Goal: Communication & Community: Answer question/provide support

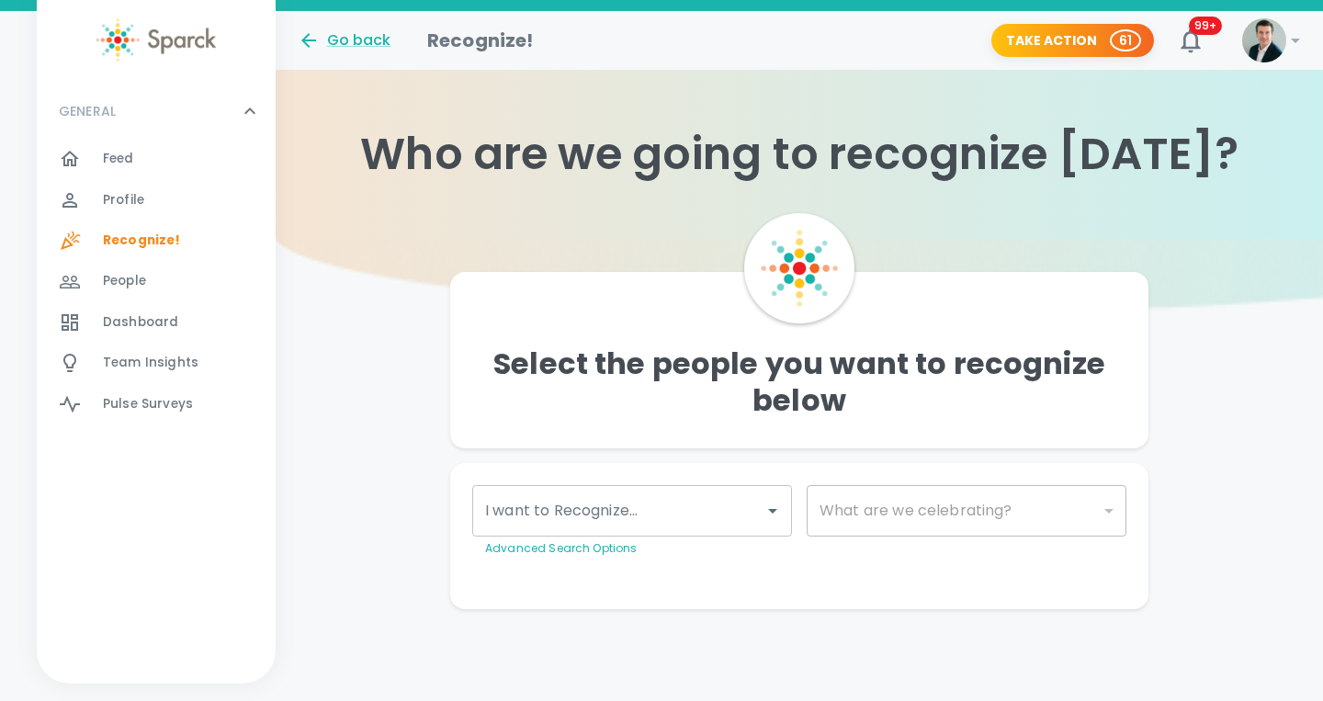
click at [628, 509] on input "I want to Recognize..." at bounding box center [619, 510] width 276 height 35
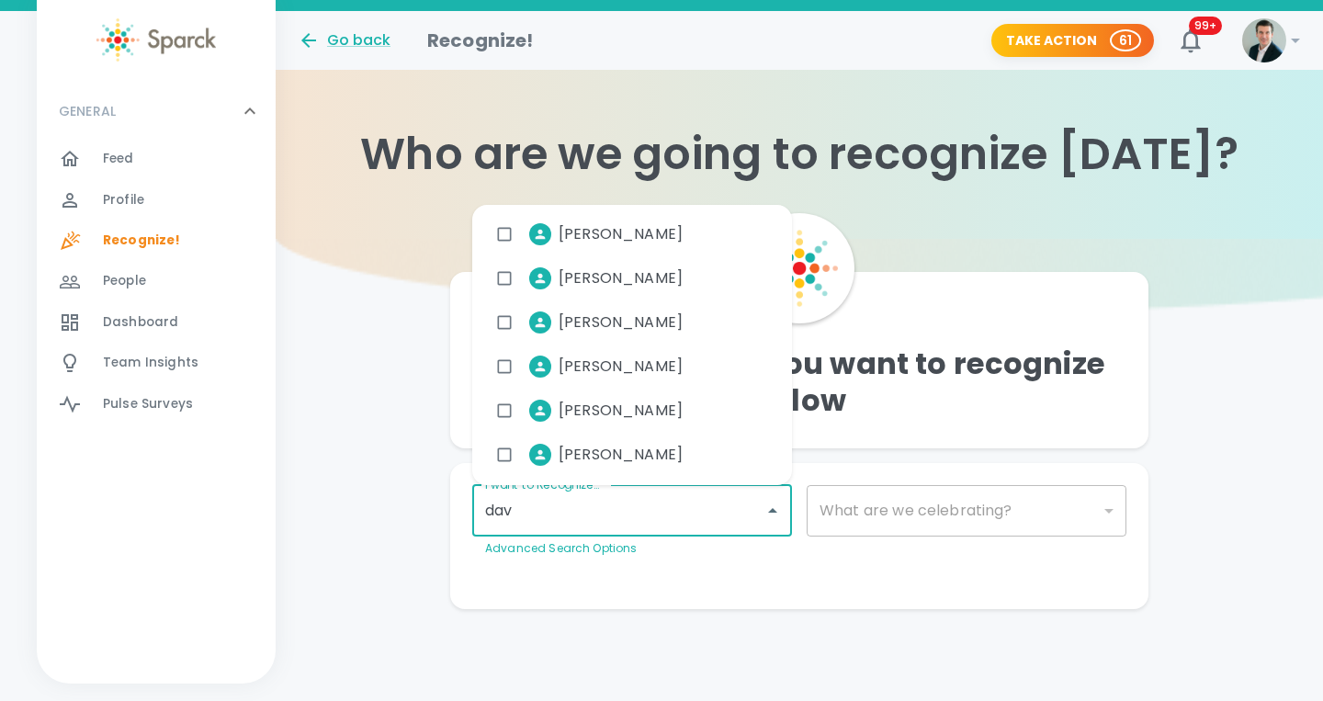
type input "davi"
click at [506, 270] on input "checkbox" at bounding box center [504, 278] width 35 height 35
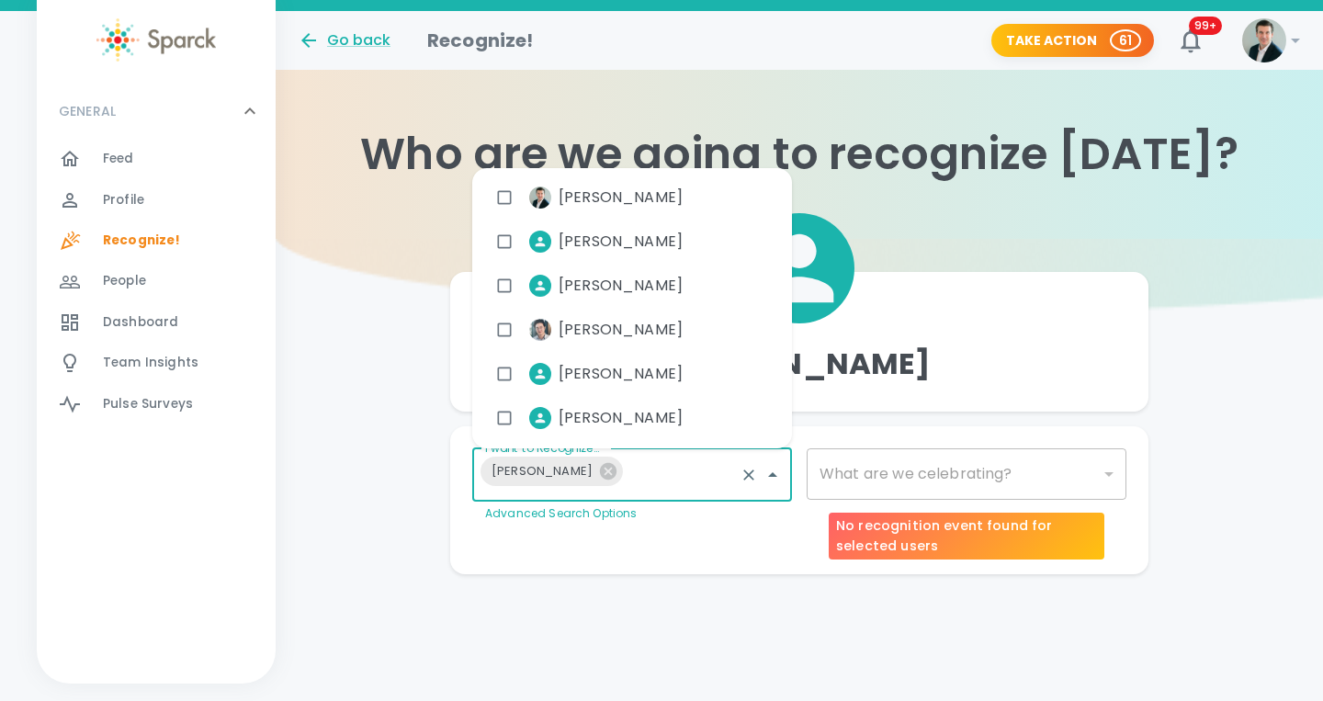
click at [895, 482] on div "​" at bounding box center [967, 473] width 320 height 51
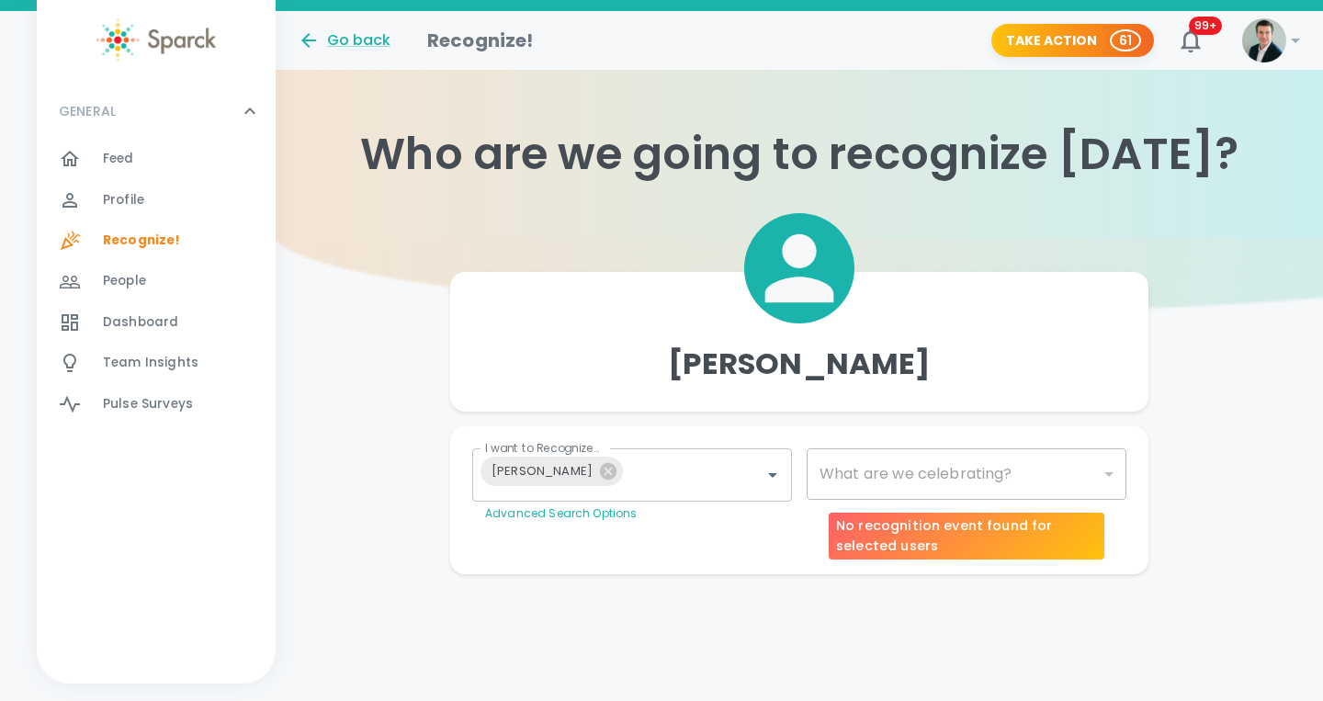
click at [1016, 478] on div "​" at bounding box center [967, 473] width 320 height 51
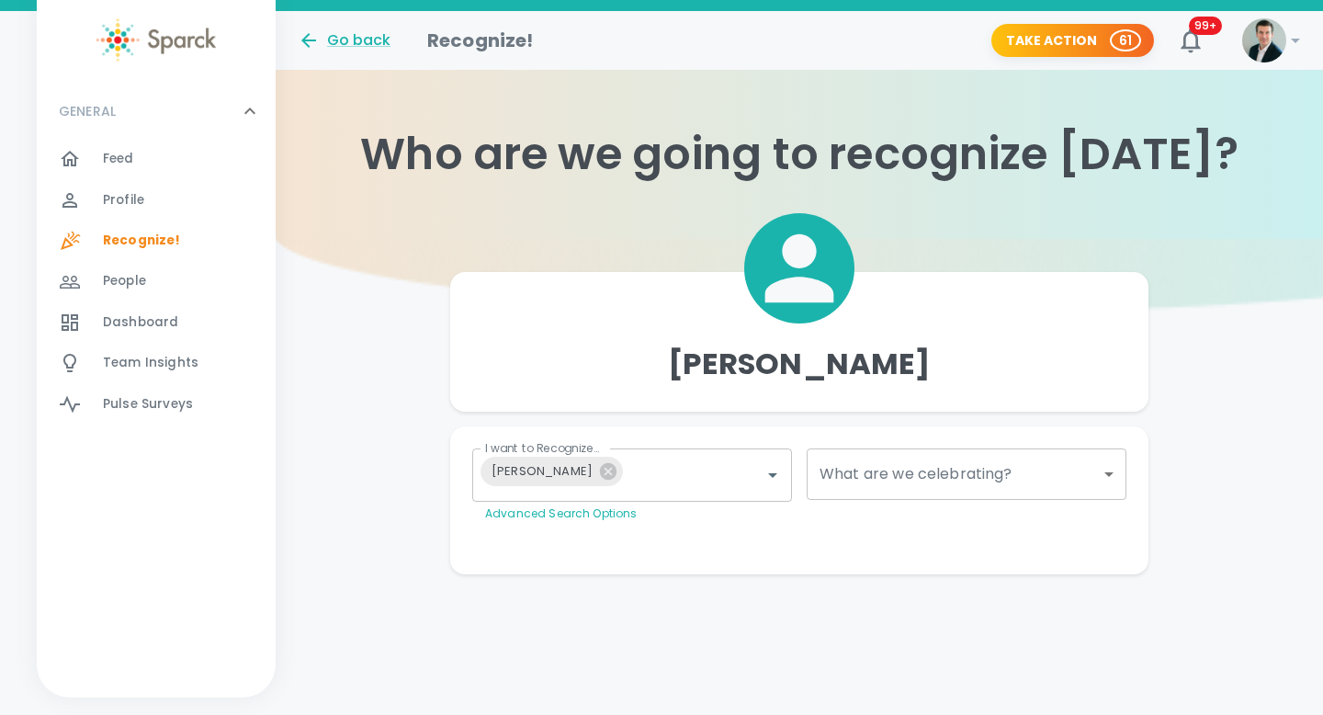
click at [1110, 468] on body "Skip Navigation Go back Recognize! Take Action 61 99+ ! GENERAL 0 Feed 0 Profil…" at bounding box center [661, 324] width 1323 height 648
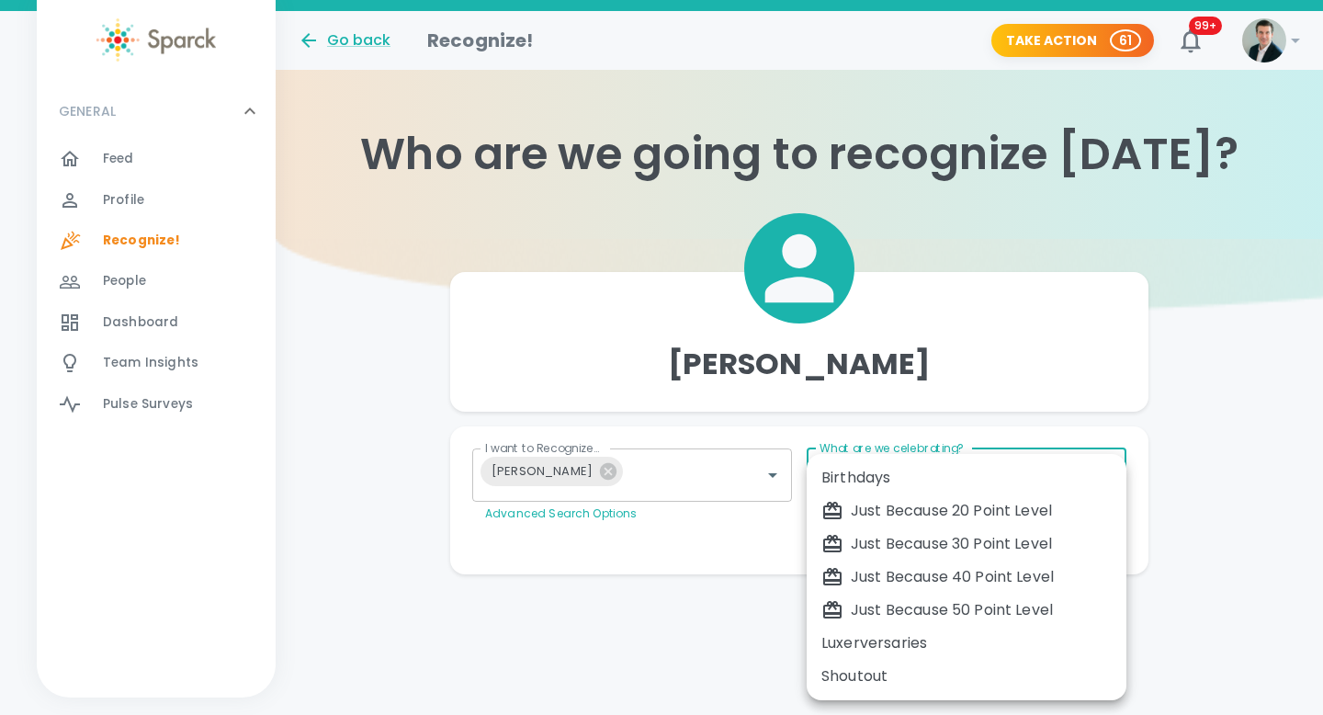
click at [966, 520] on div "Just Because 20 Point Level" at bounding box center [966, 511] width 290 height 22
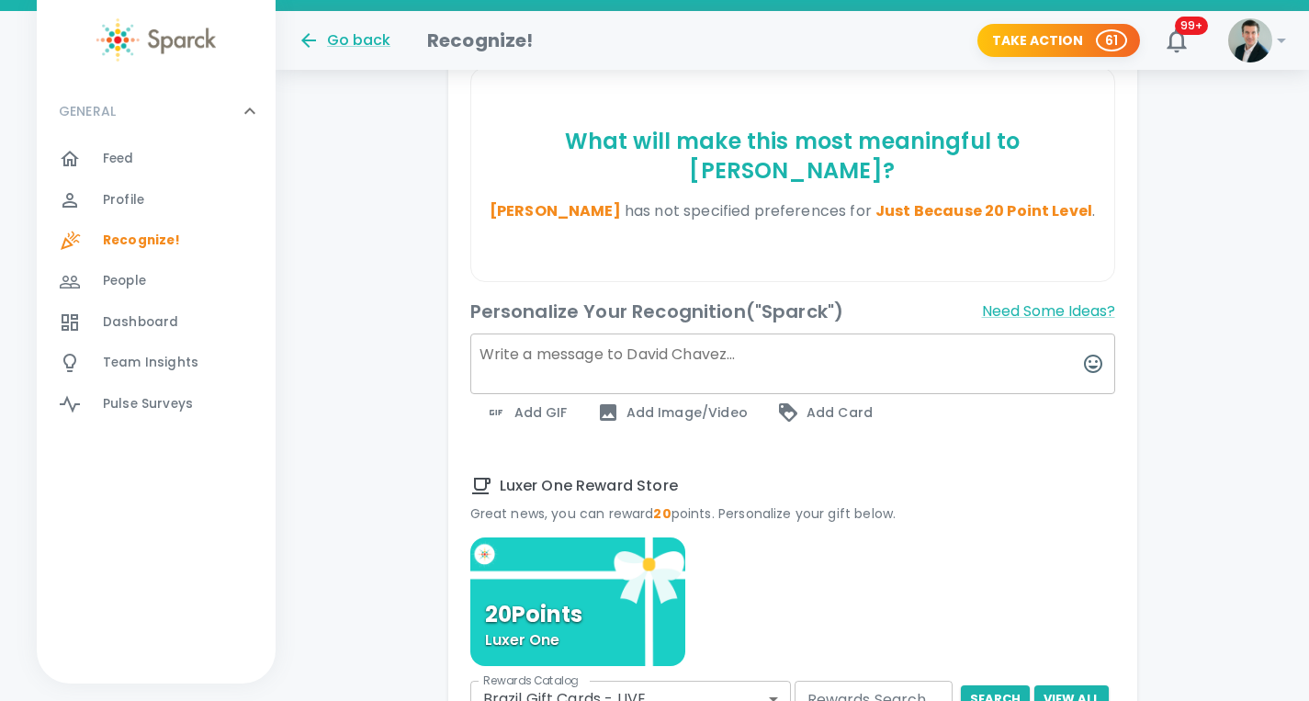
scroll to position [538, 0]
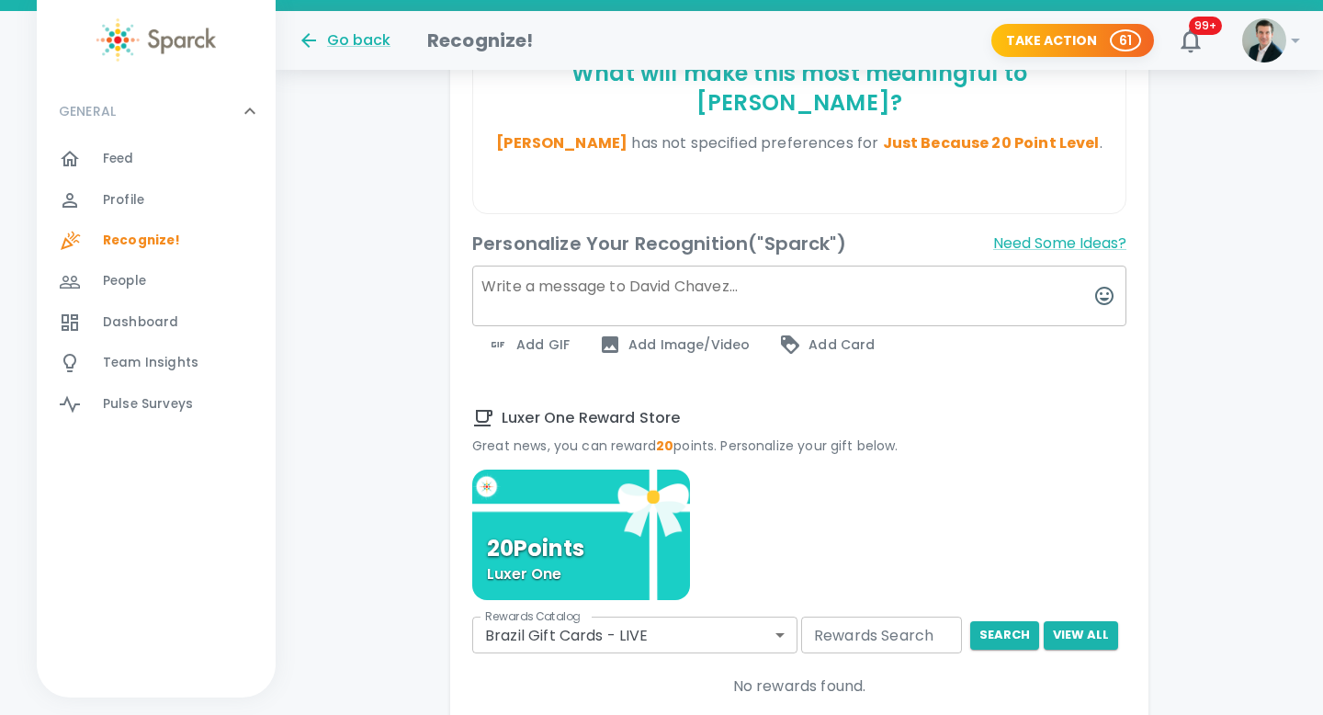
click at [770, 599] on body "Skip Navigation Go back Recognize! Take Action 61 99+ ! GENERAL 0 Feed 0 Profil…" at bounding box center [661, 218] width 1323 height 1512
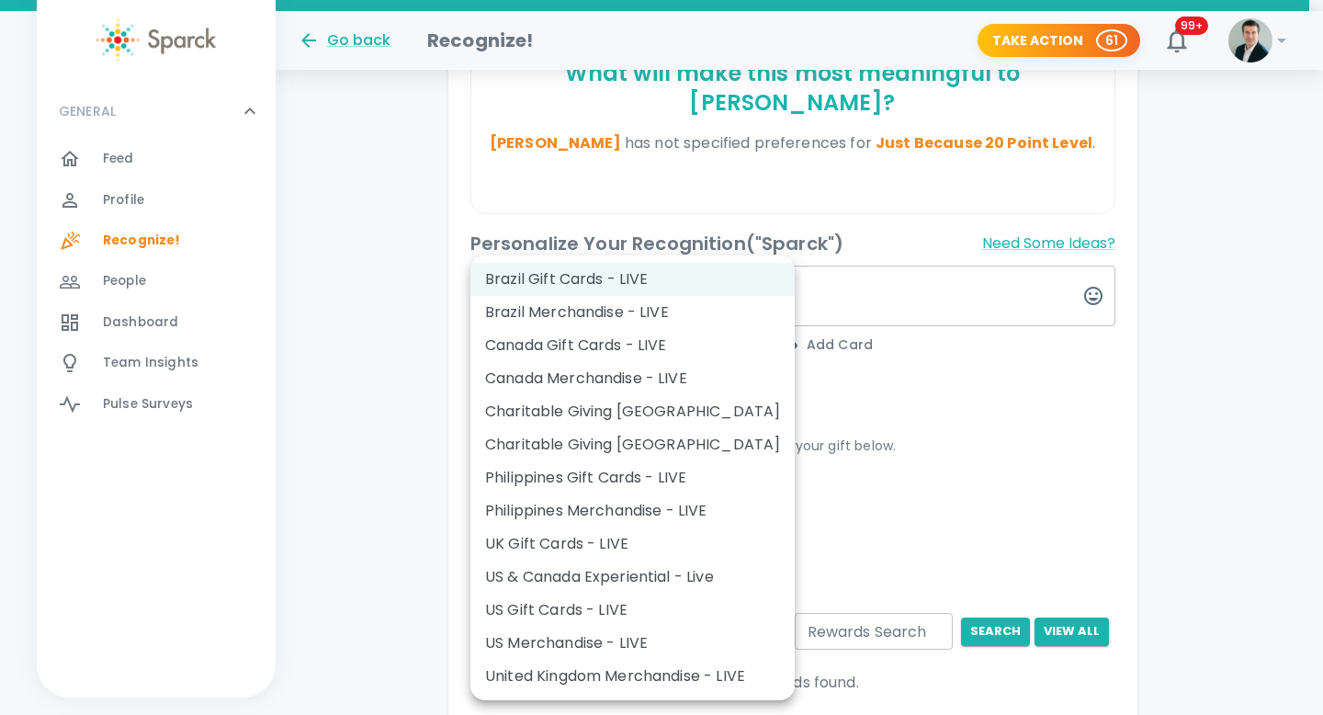
click at [844, 495] on div at bounding box center [661, 357] width 1323 height 715
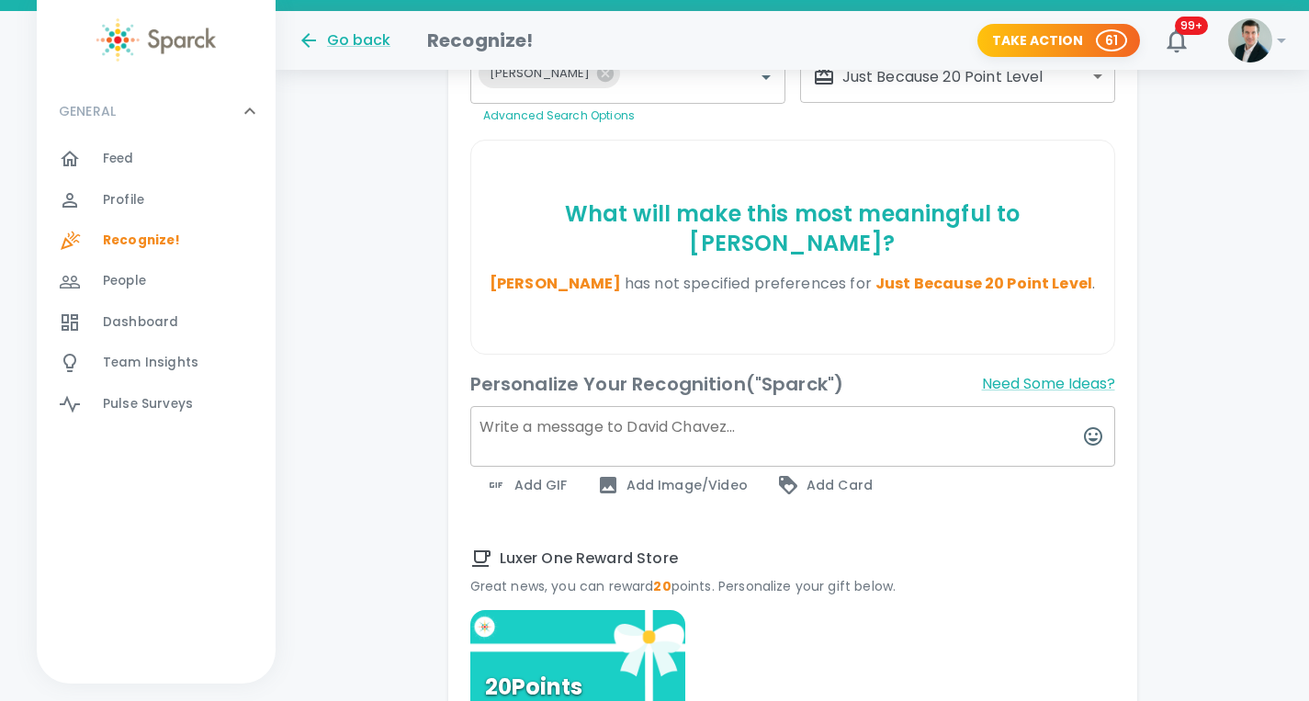
scroll to position [207, 0]
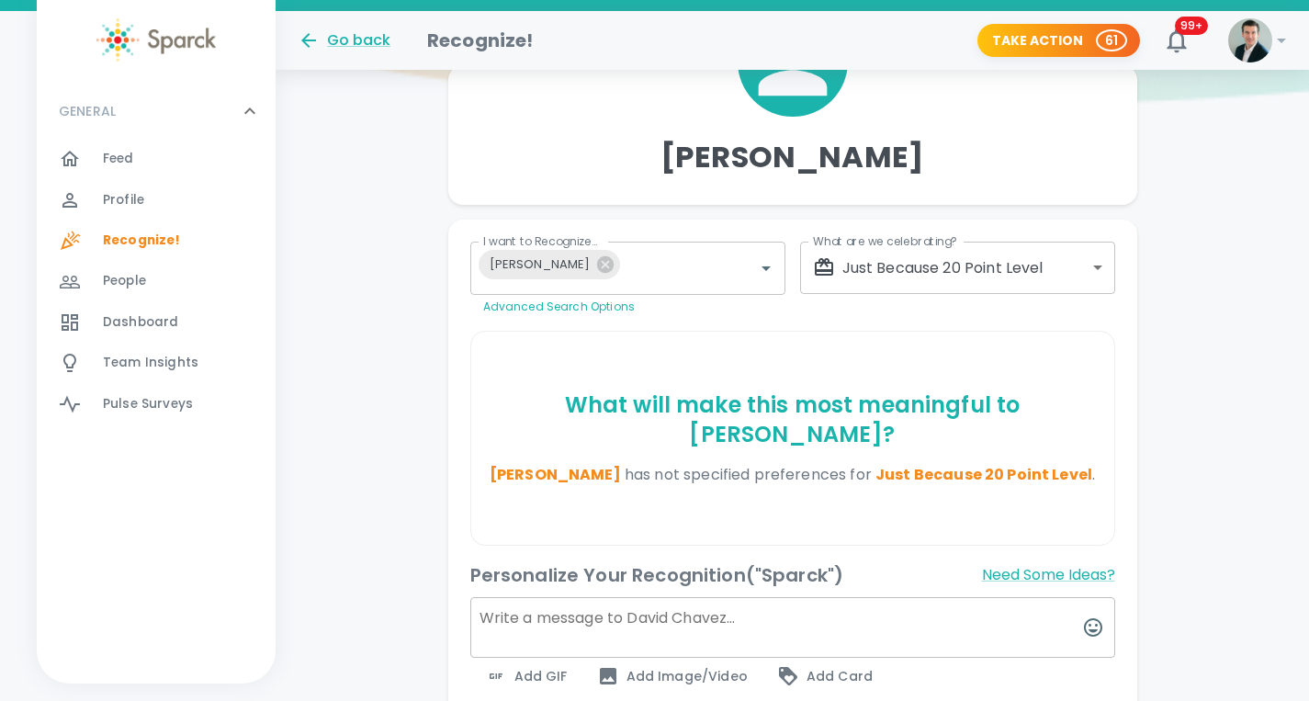
click at [954, 266] on body "Skip Navigation Go back Recognize! Take Action 61 99+ ! GENERAL 0 Feed 0 Profil…" at bounding box center [654, 547] width 1309 height 1508
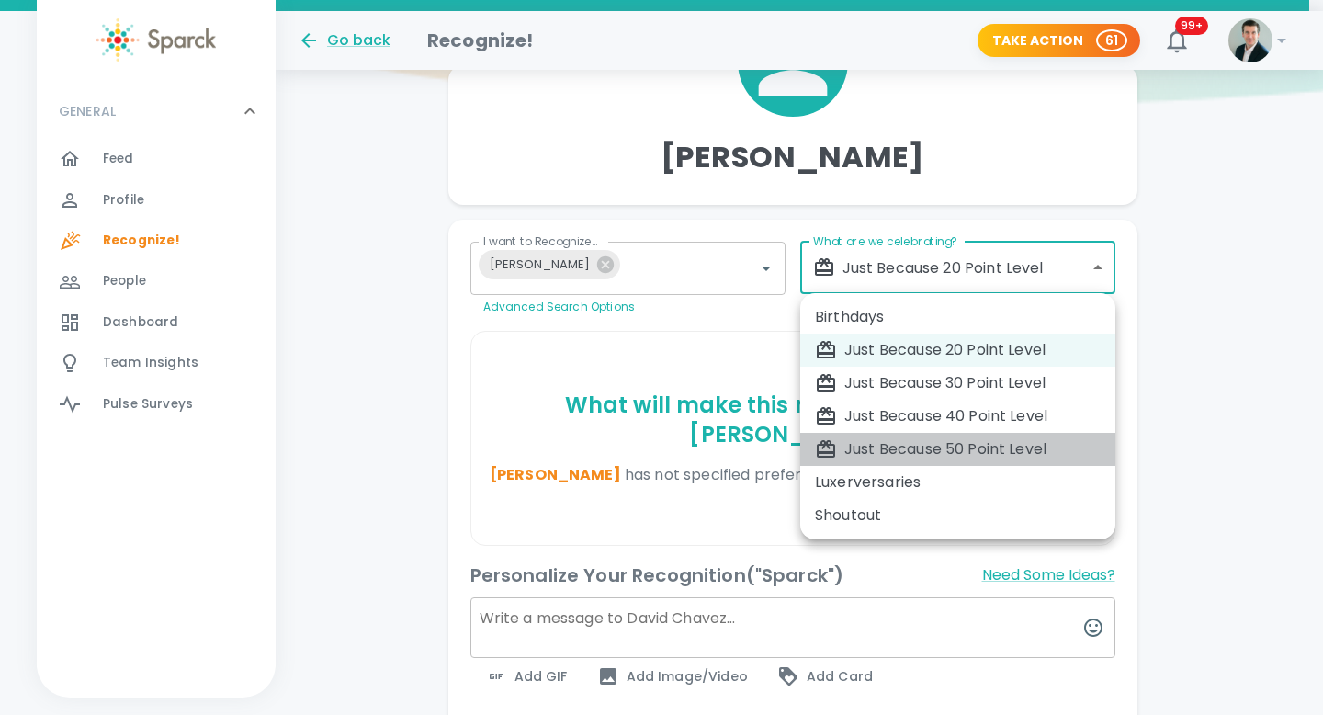
click at [915, 452] on div "Just Because 50 Point Level" at bounding box center [958, 449] width 286 height 22
type input "2009"
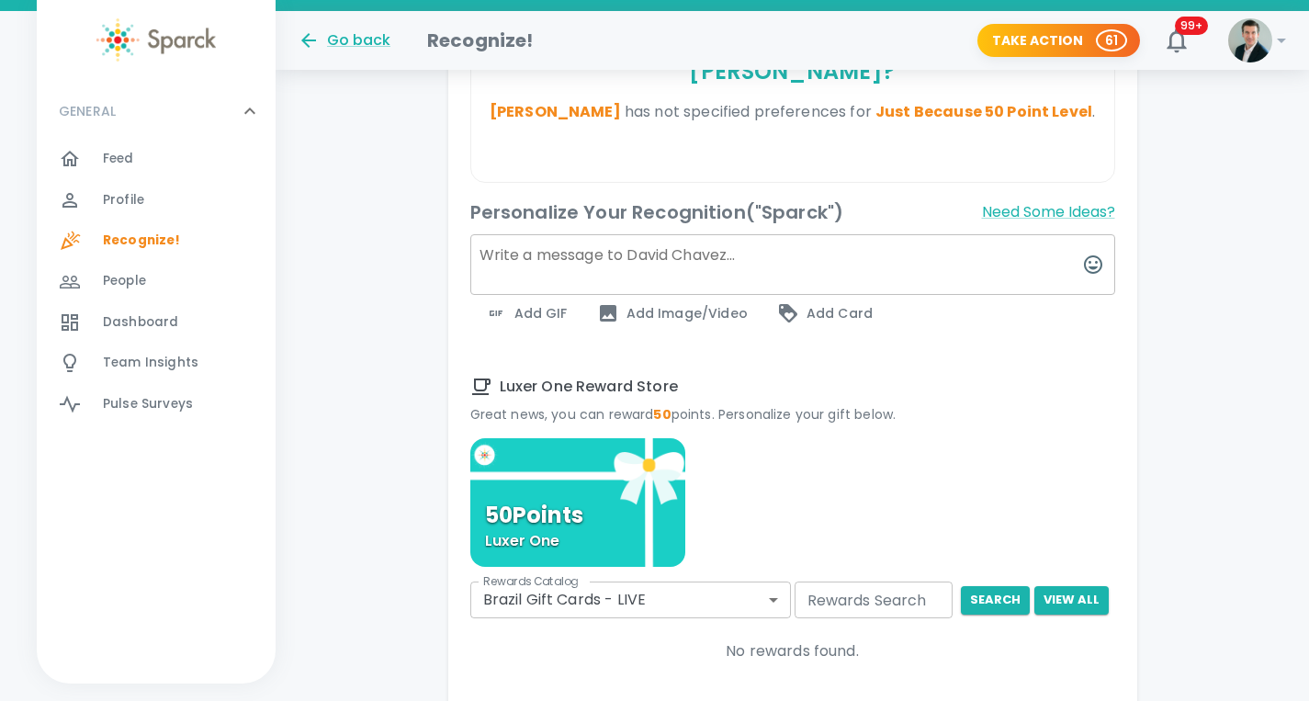
scroll to position [703, 0]
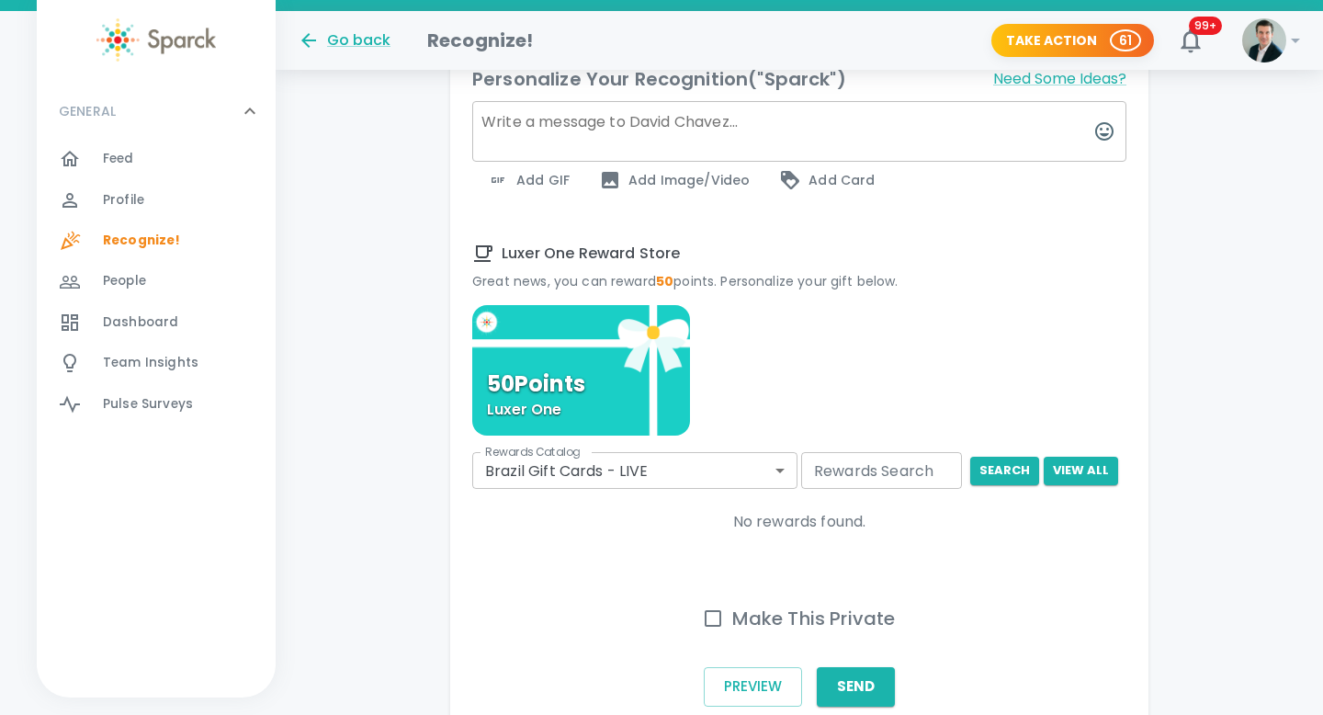
click at [769, 439] on body "Skip Navigation Go back Recognize! Take Action 61 99+ ! GENERAL 0 Feed 0 Profil…" at bounding box center [661, 53] width 1323 height 1512
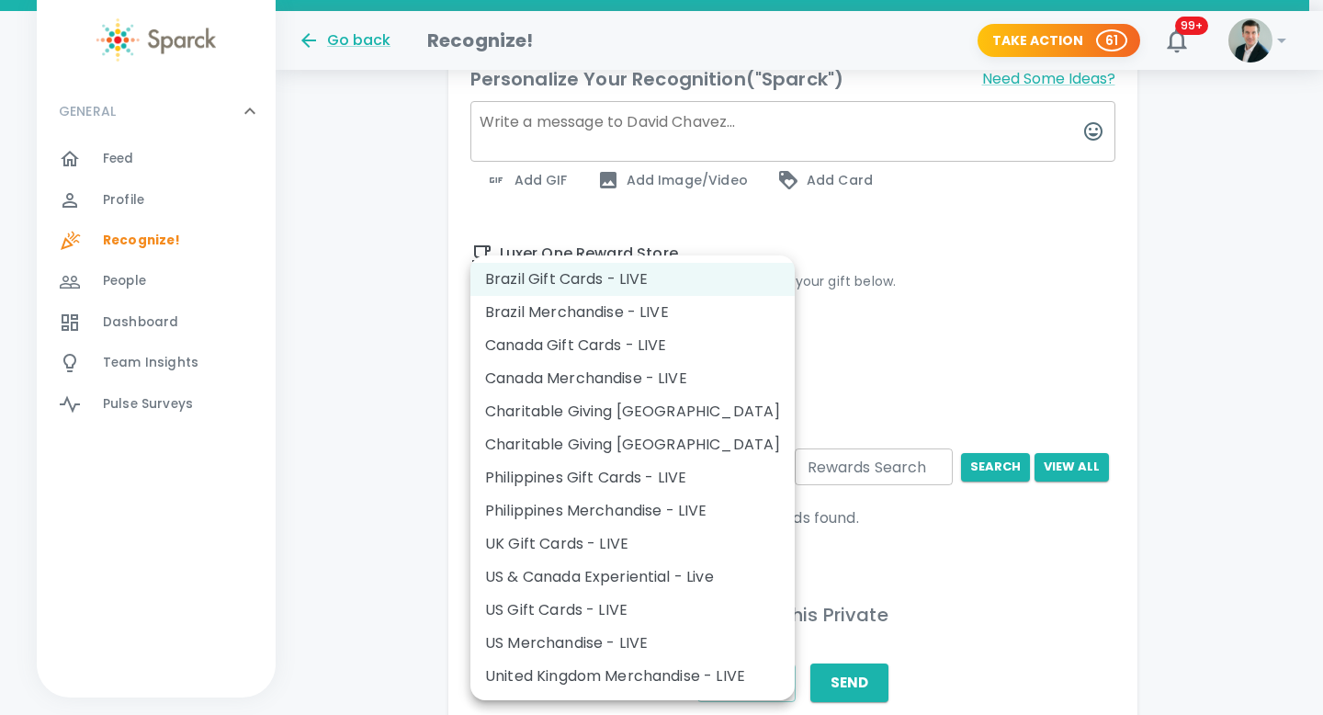
click at [585, 613] on li "US Gift Cards - LIVE" at bounding box center [632, 610] width 324 height 33
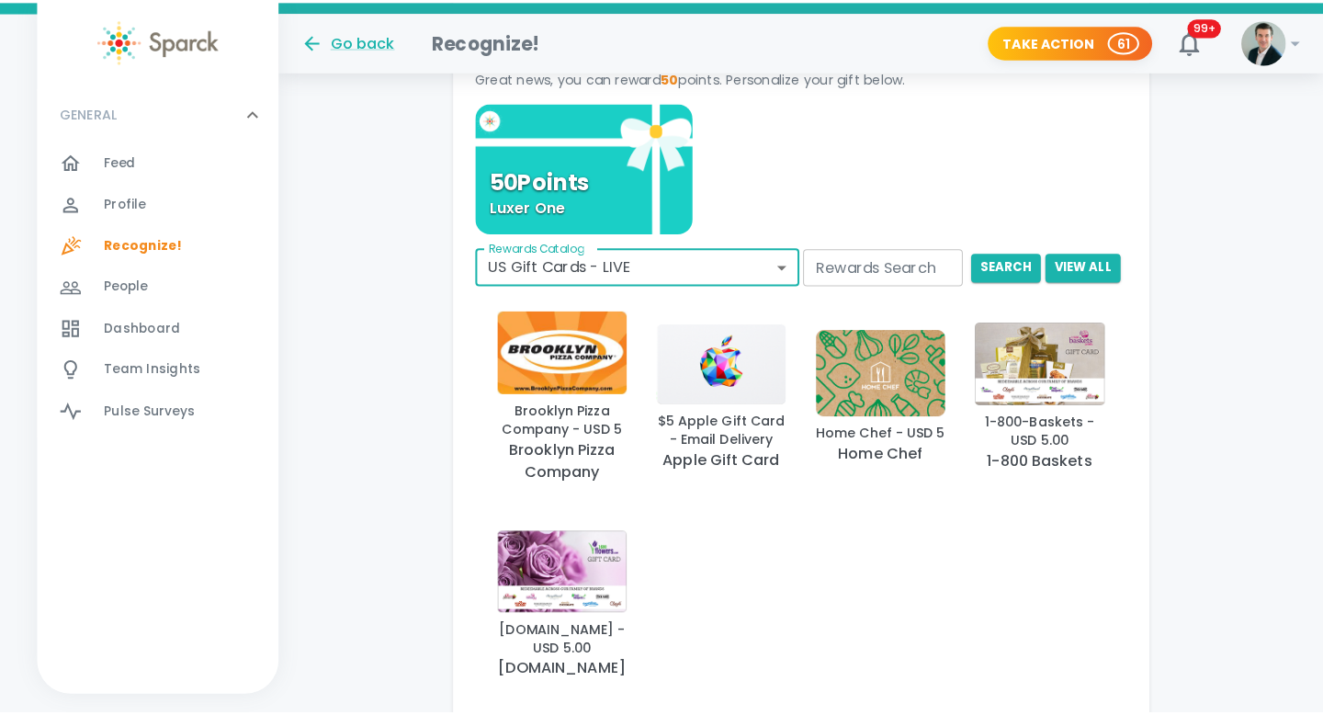
scroll to position [889, 0]
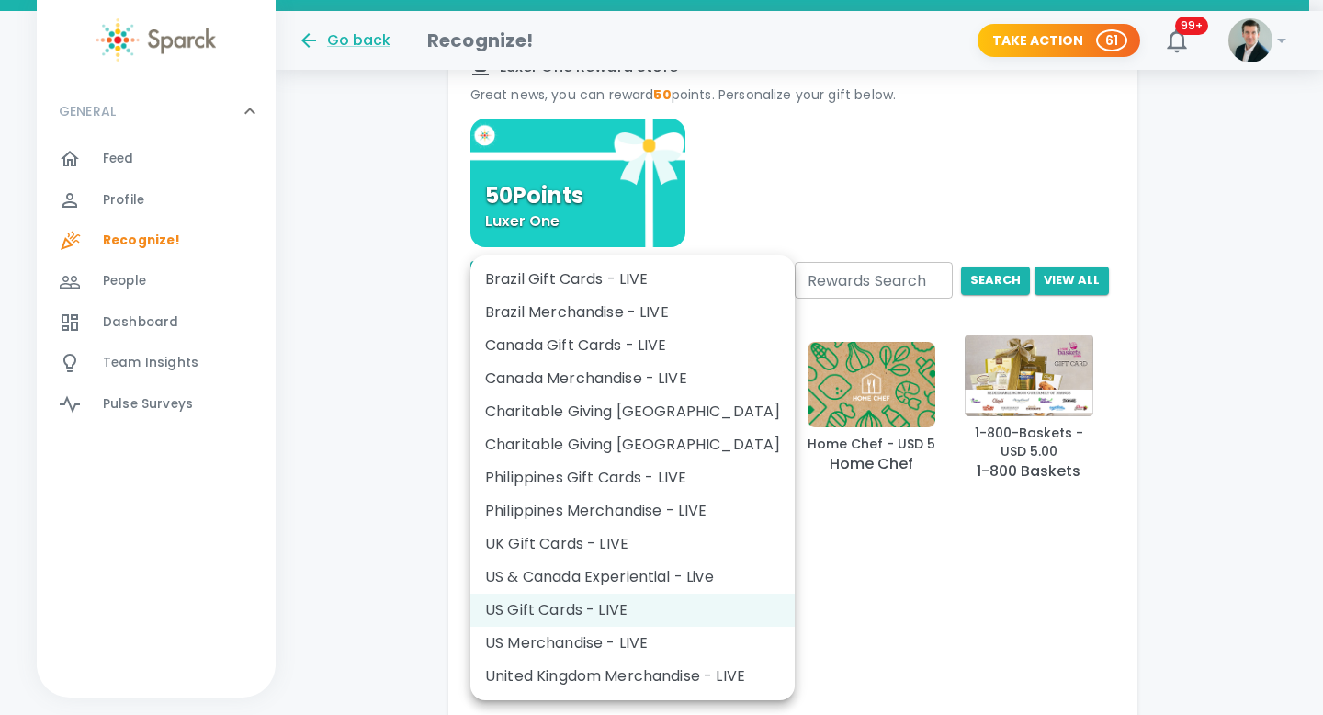
click at [771, 251] on body "Skip Navigation Go back Recognize! Take Action 61 99+ ! GENERAL 0 Feed 0 Profil…" at bounding box center [661, 44] width 1323 height 1867
click at [625, 638] on li "US Merchandise - LIVE" at bounding box center [632, 643] width 324 height 33
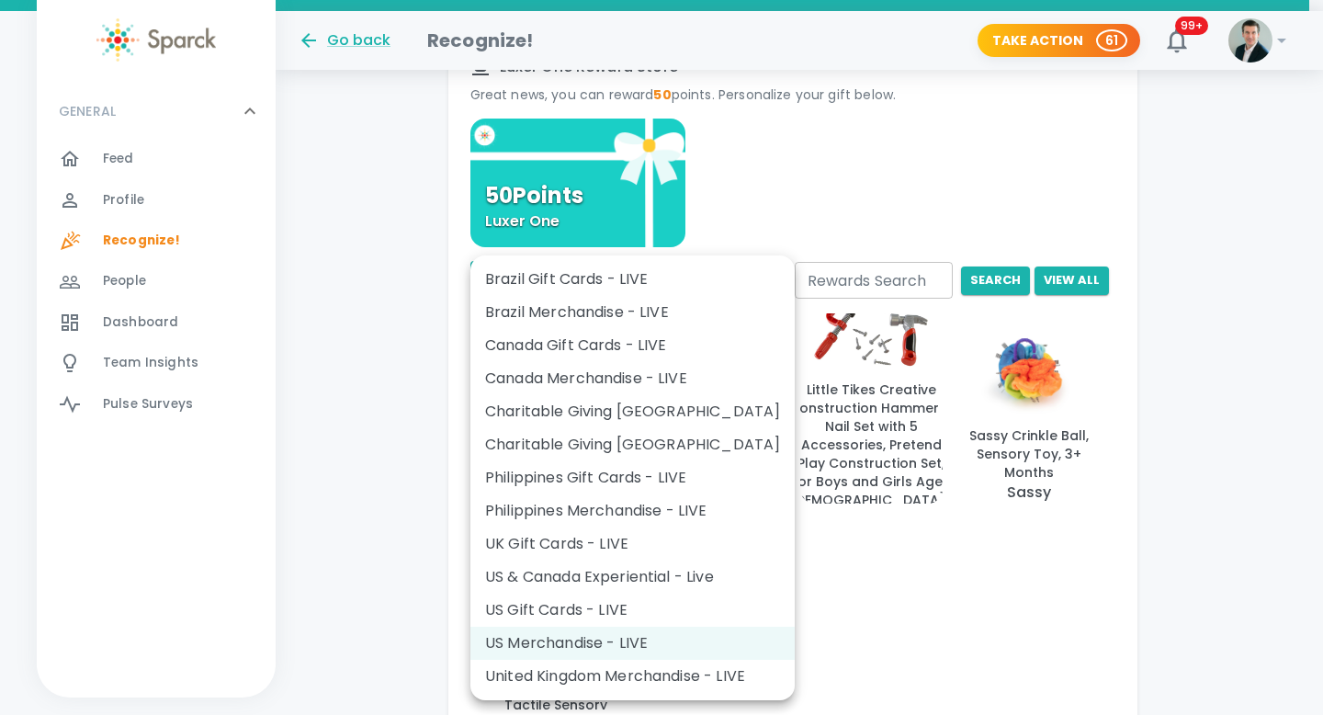
click at [768, 245] on body "Skip Navigation Go back Recognize! Take Action 61 99+ ! GENERAL 0 Feed 0 Profil…" at bounding box center [661, 44] width 1323 height 1867
click at [587, 572] on li "US & Canada Experiential - Live" at bounding box center [632, 577] width 324 height 33
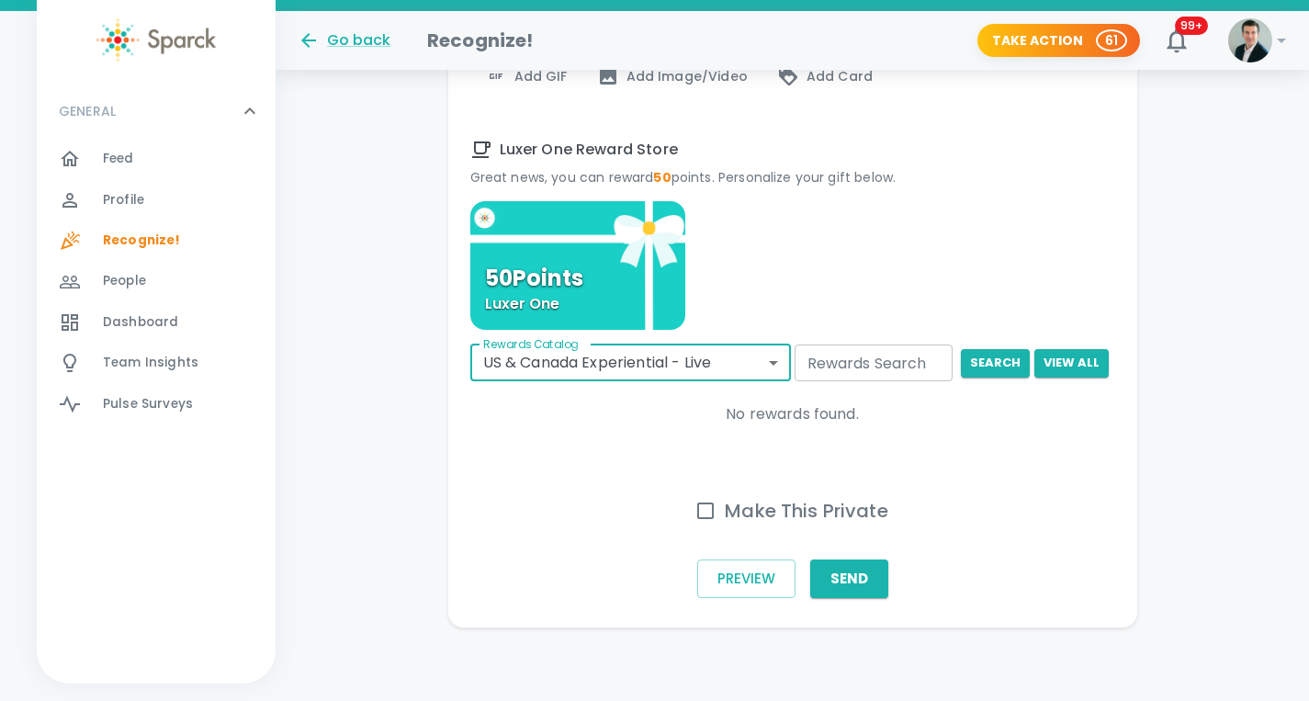
scroll to position [777, 0]
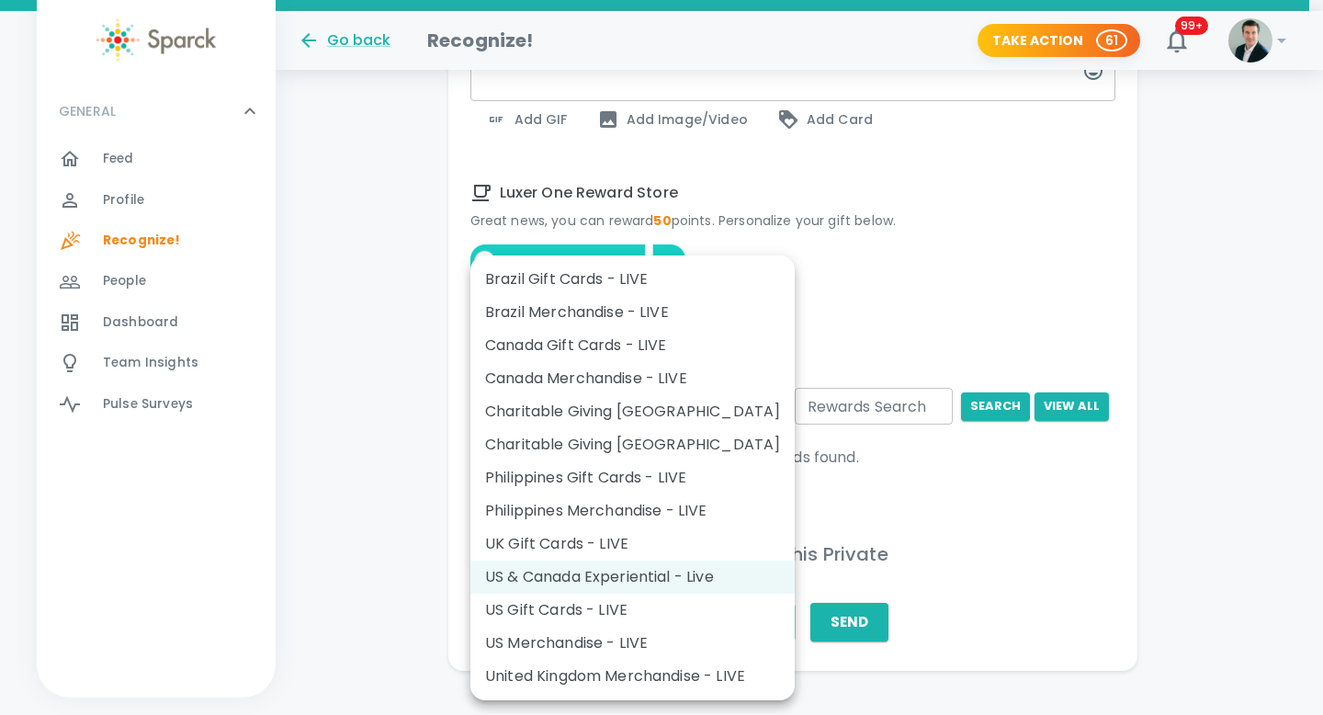
click at [629, 603] on li "US Gift Cards - LIVE" at bounding box center [632, 610] width 324 height 33
type input "877"
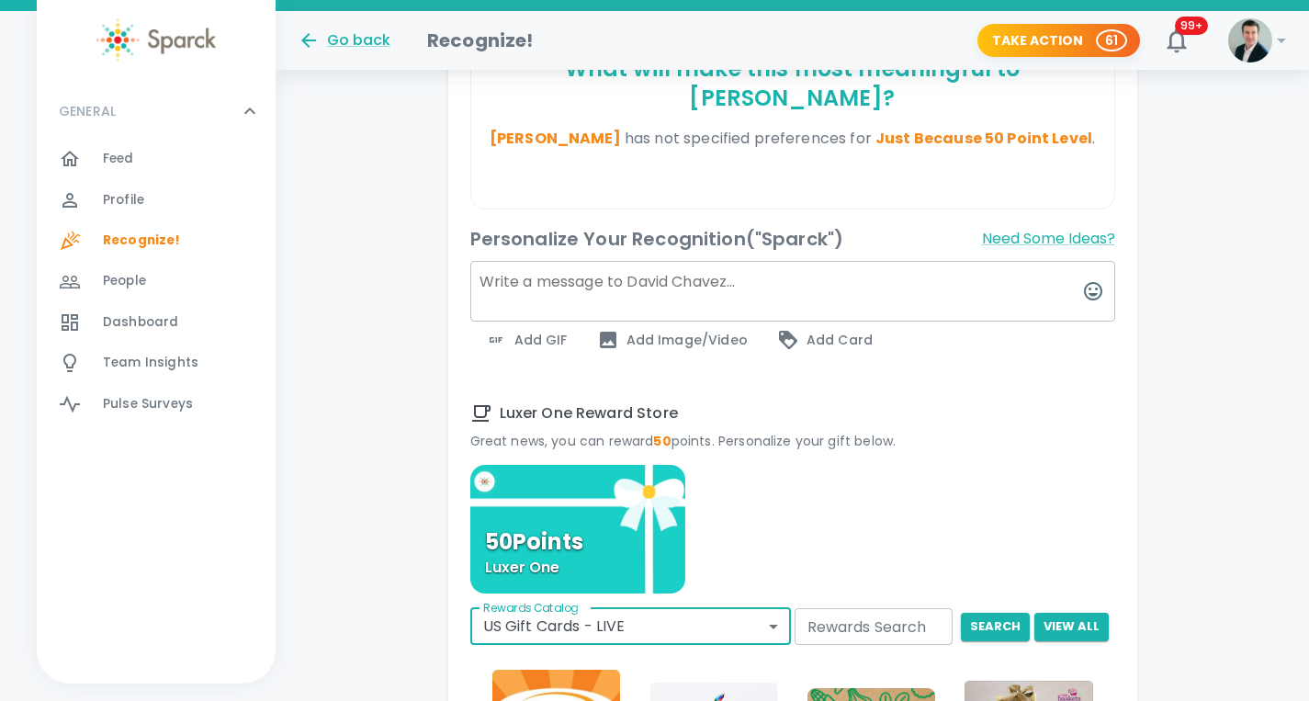
scroll to position [535, 0]
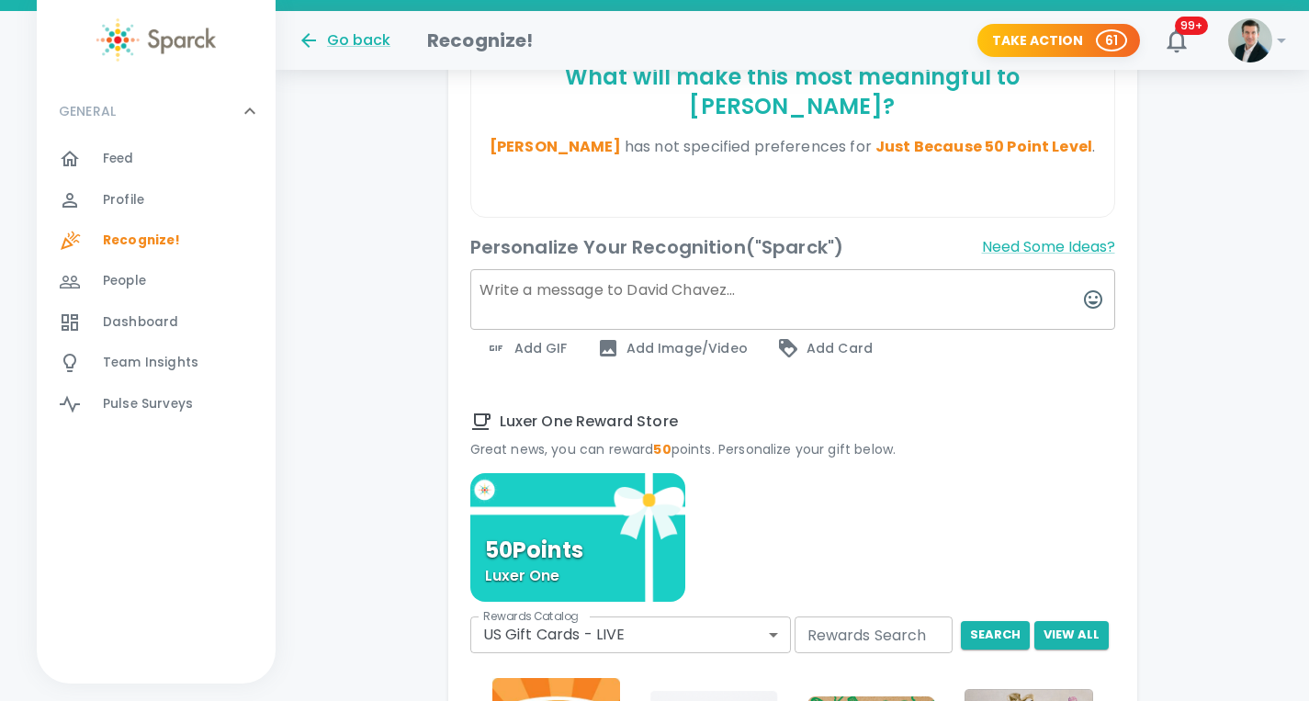
click at [821, 337] on span "Add Card" at bounding box center [825, 348] width 96 height 22
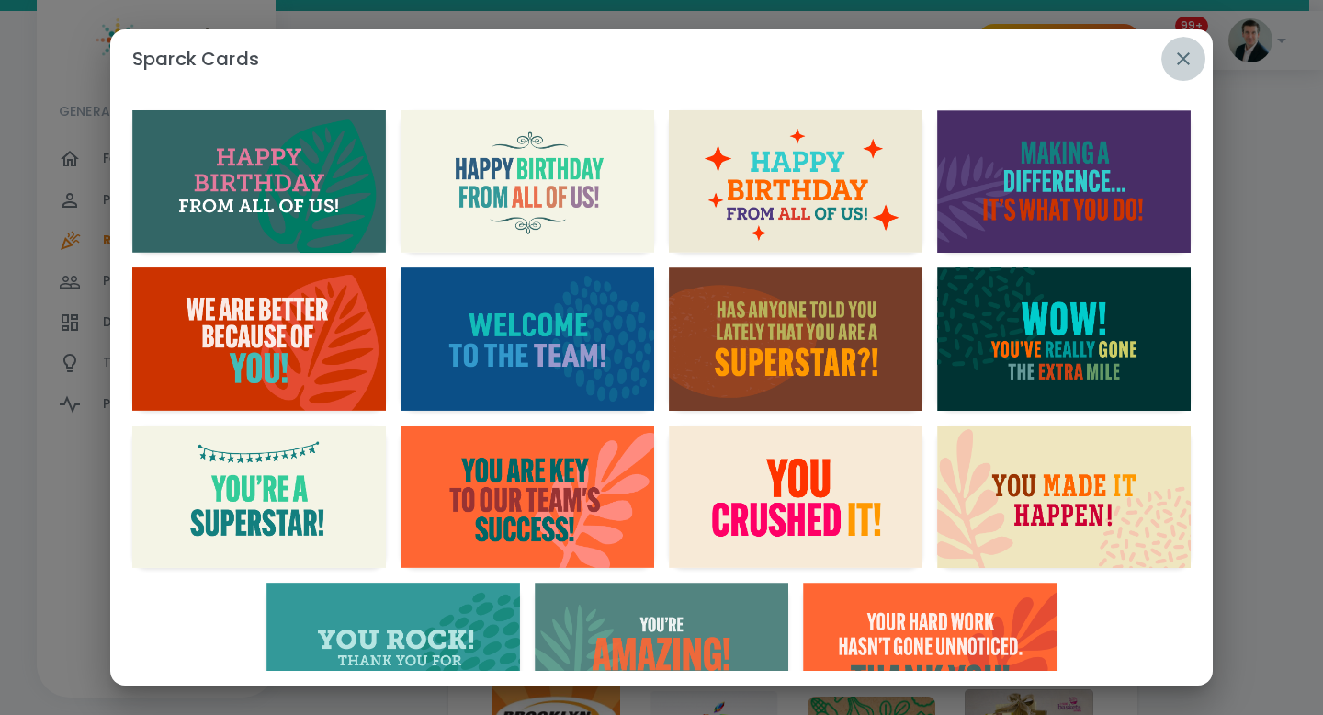
drag, startPoint x: 1181, startPoint y: 56, endPoint x: 993, endPoint y: 142, distance: 206.4
click at [1180, 56] on icon "button" at bounding box center [1183, 58] width 13 height 13
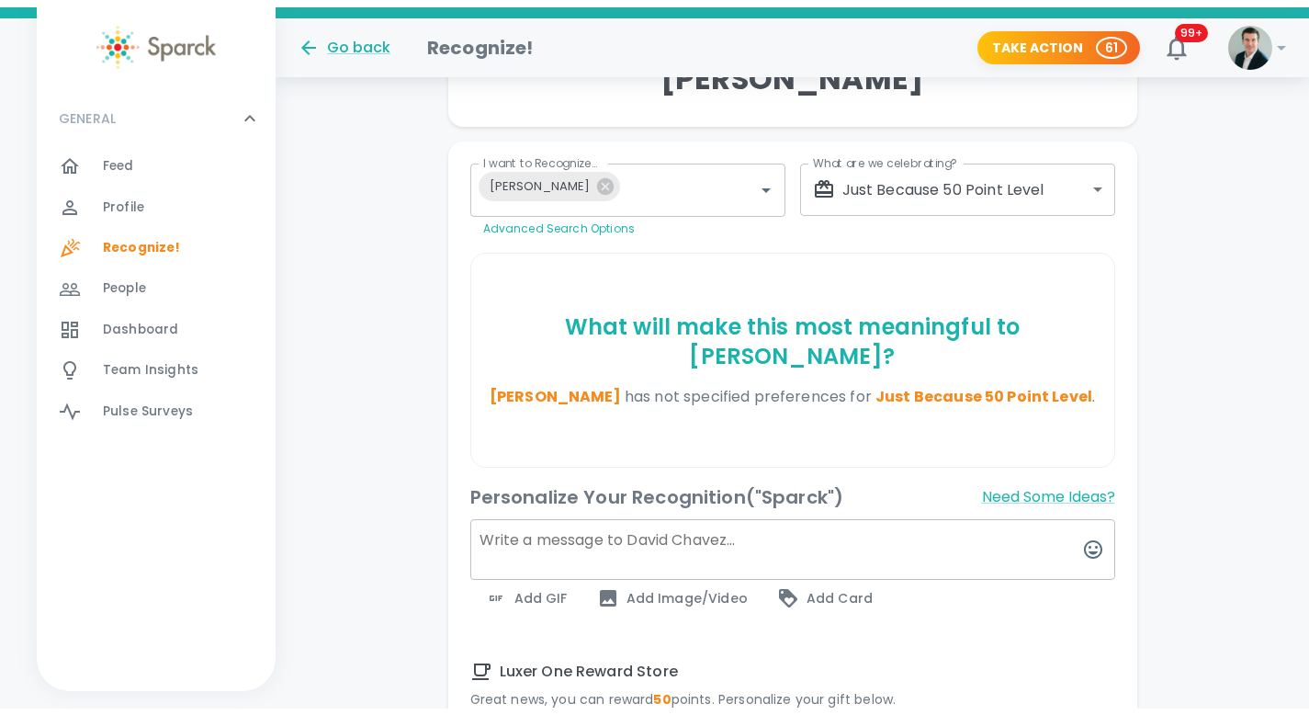
scroll to position [148, 0]
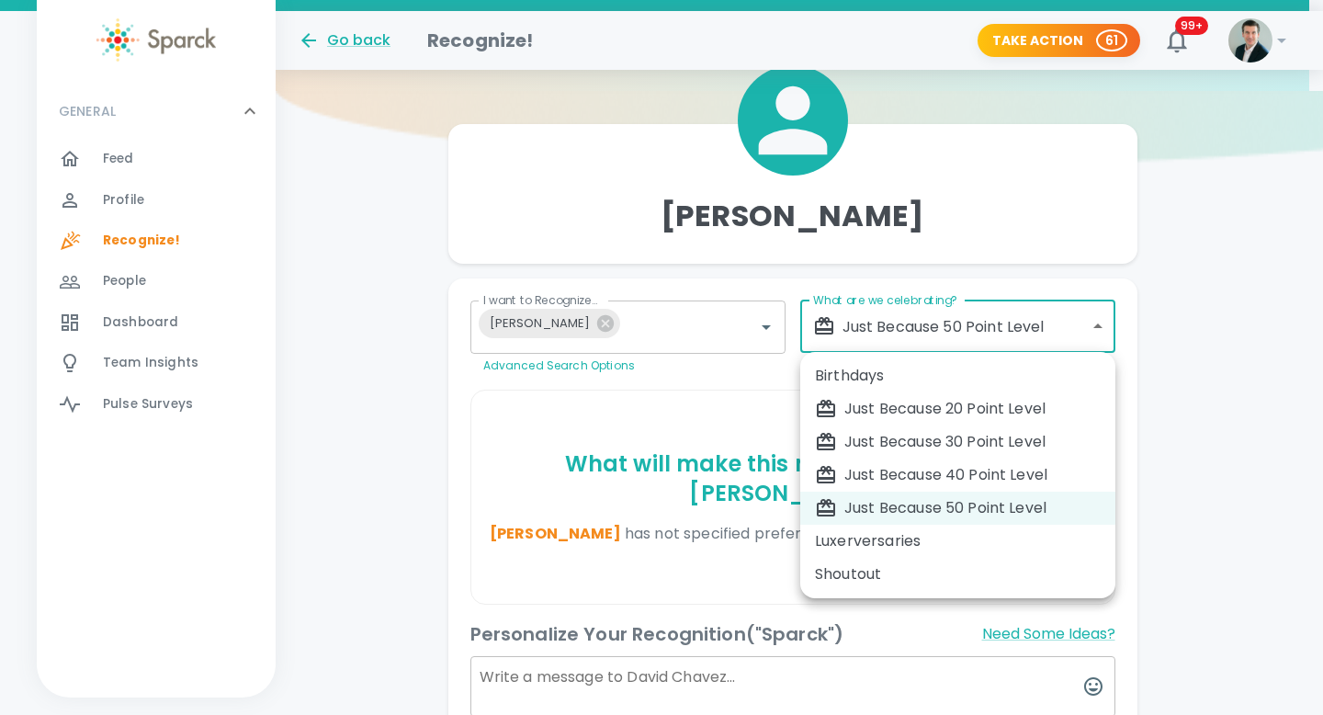
click at [1230, 368] on div at bounding box center [661, 357] width 1323 height 715
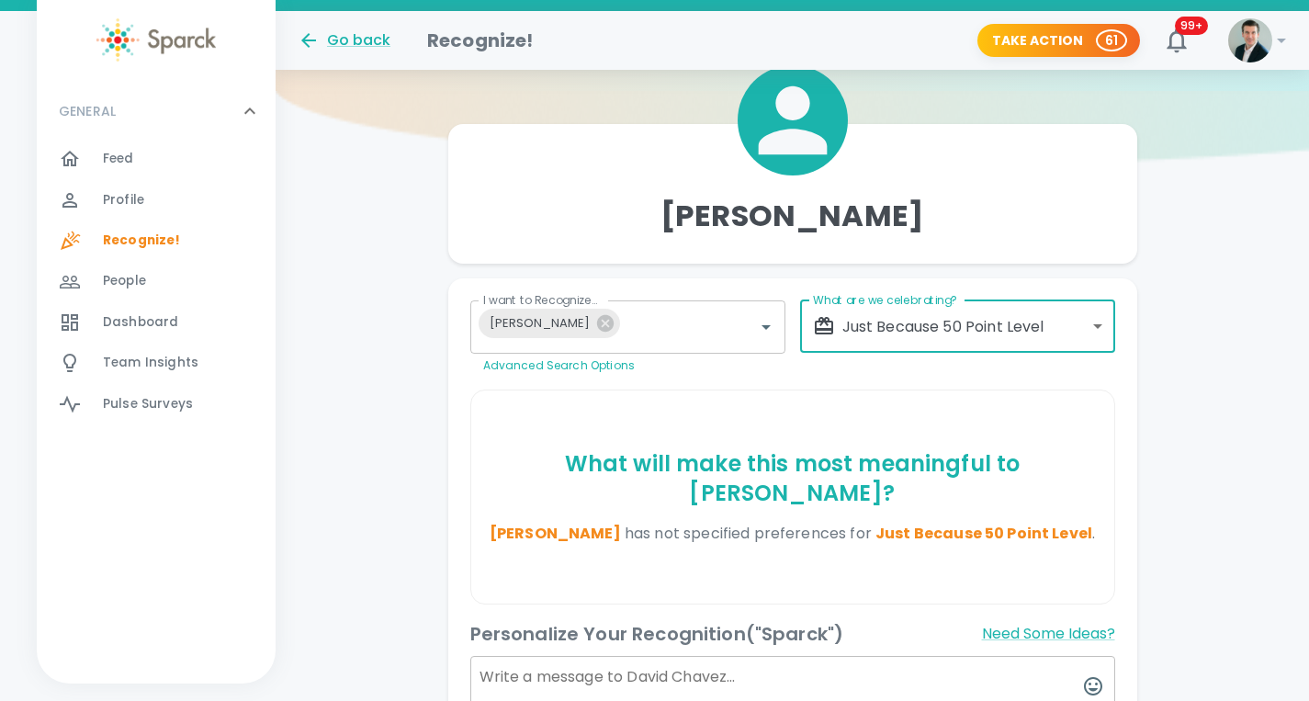
click at [506, 37] on h1 "Recognize!" at bounding box center [480, 40] width 107 height 29
click at [120, 198] on span "Profile" at bounding box center [123, 200] width 41 height 18
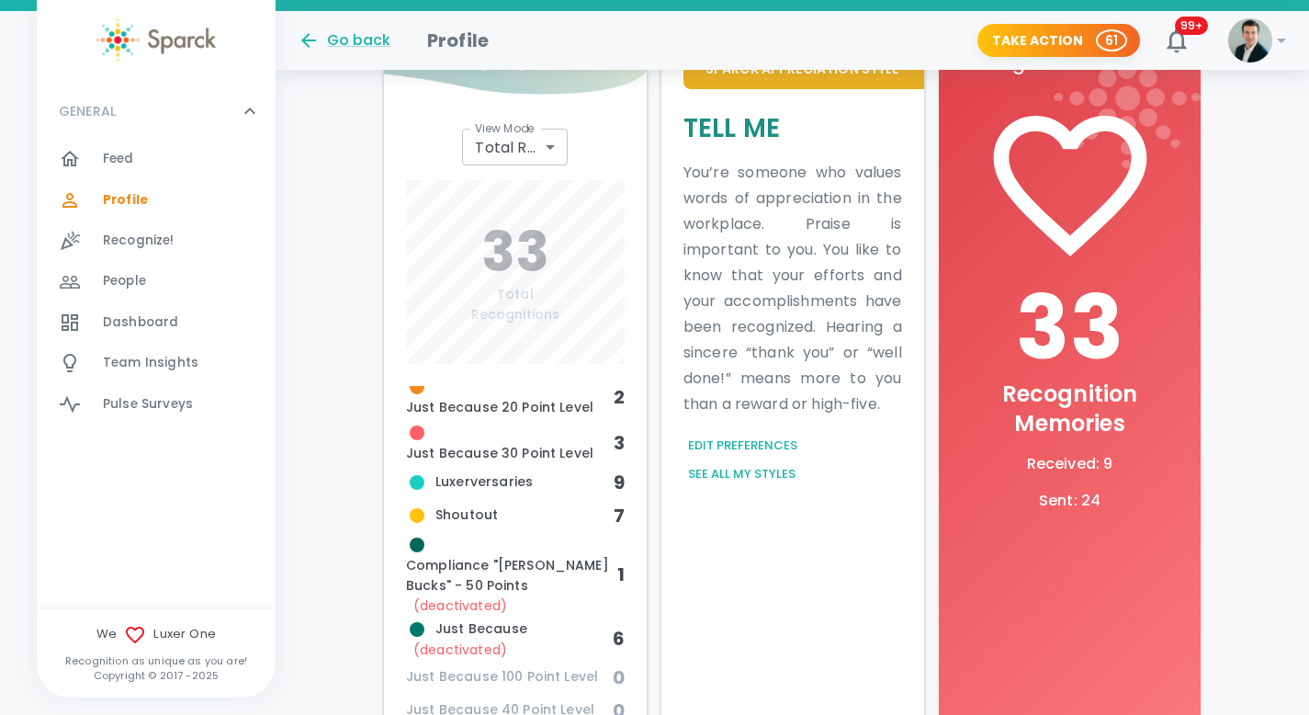
scroll to position [49, 0]
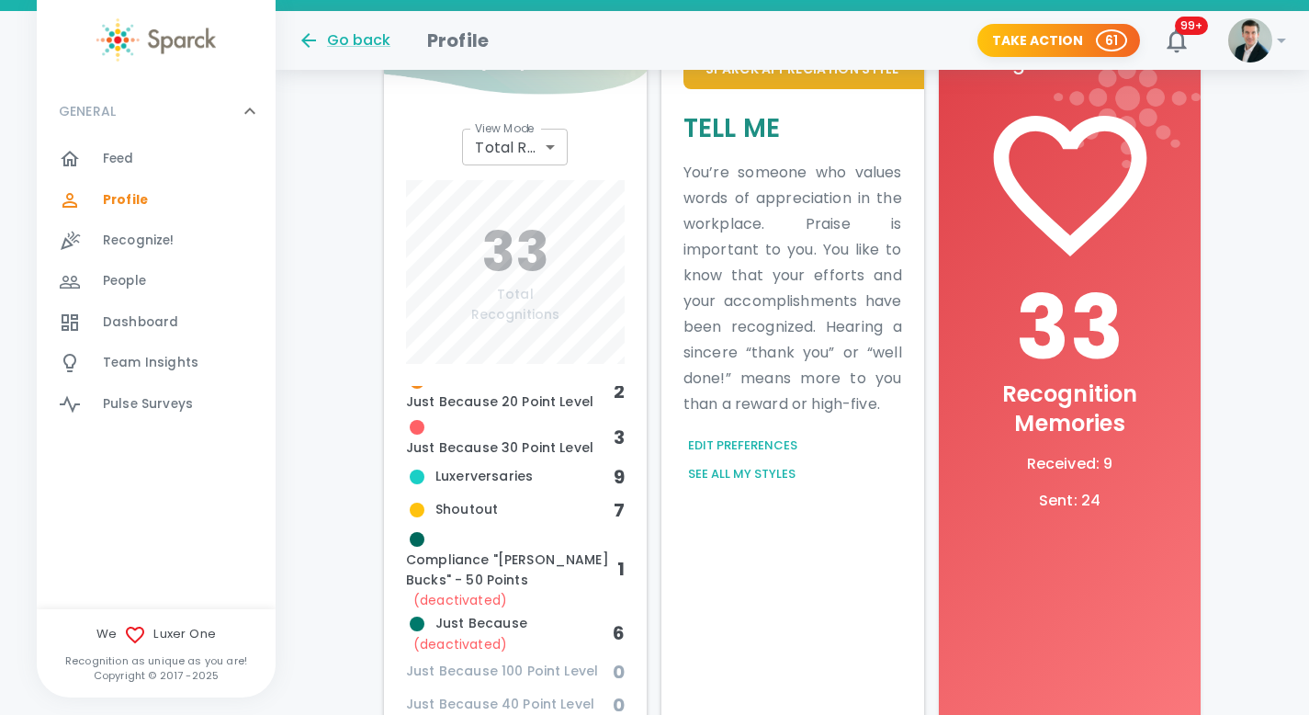
click at [482, 562] on span "Compliance "[PERSON_NAME] Bucks" - 50 Points (deactivated)" at bounding box center [511, 568] width 211 height 81
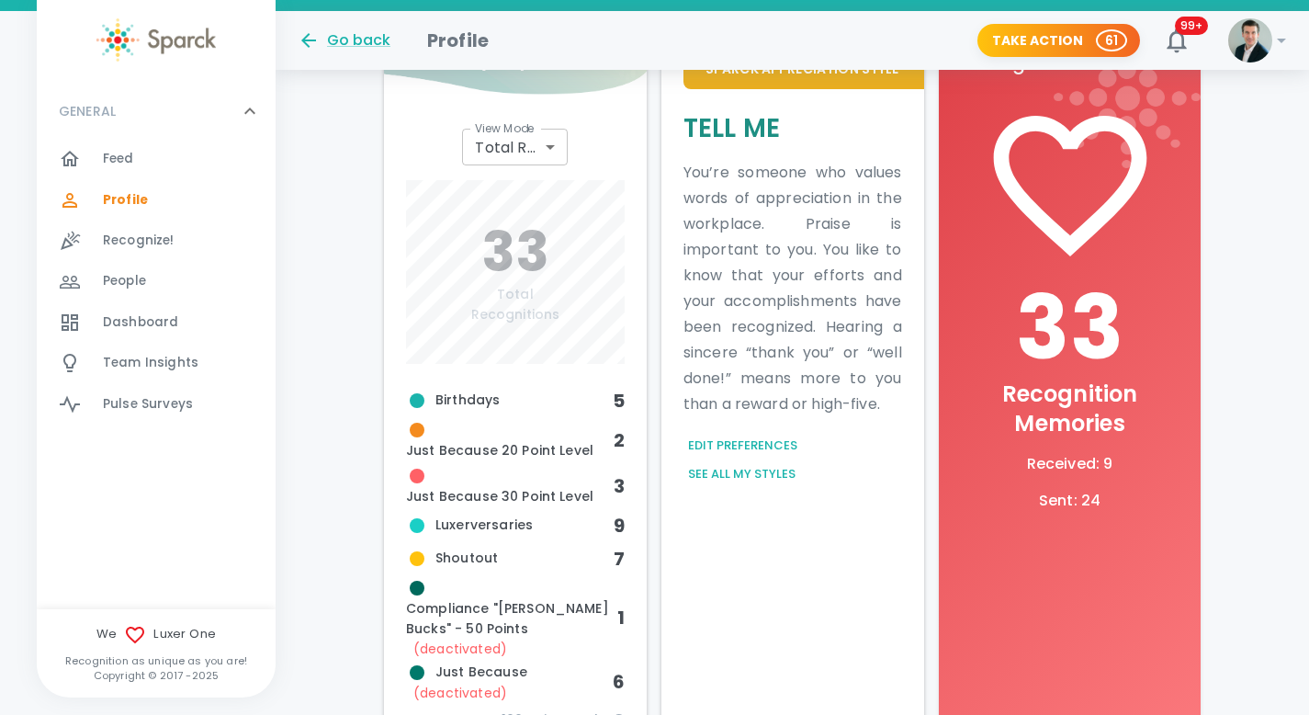
scroll to position [0, 0]
click at [613, 485] on h6 "3" at bounding box center [618, 485] width 11 height 29
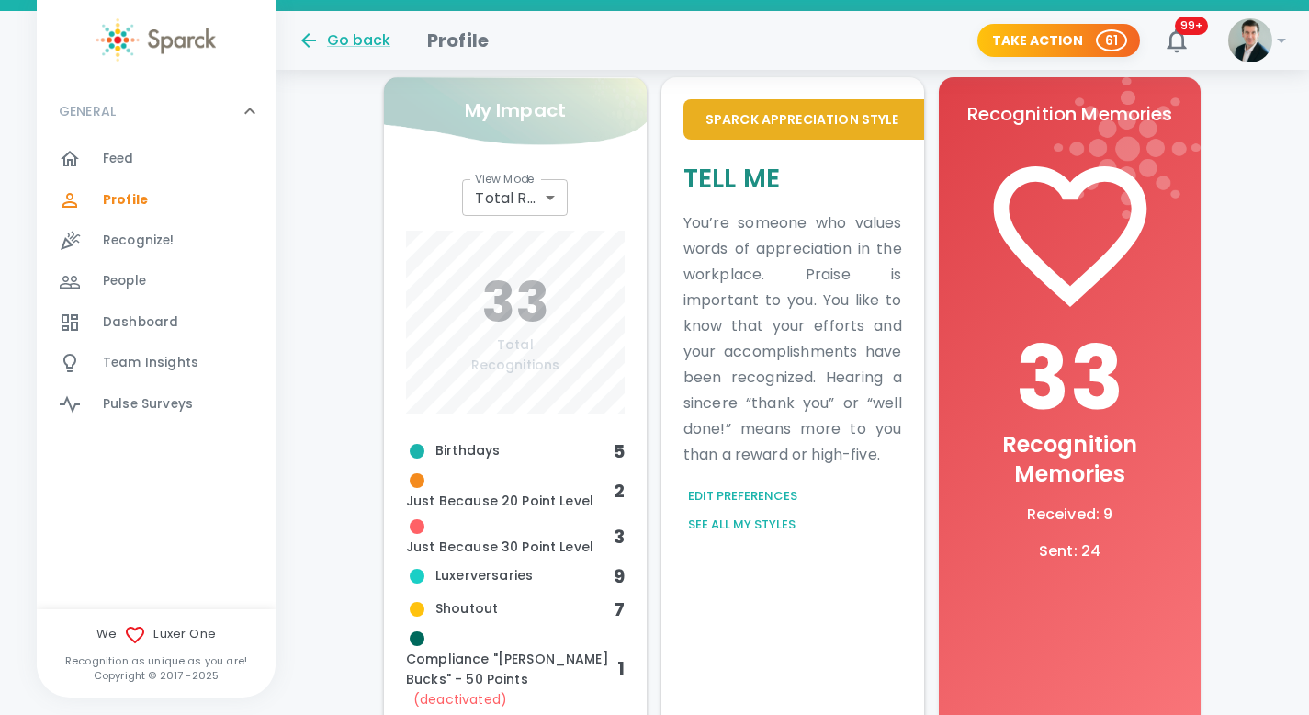
scroll to position [566, 0]
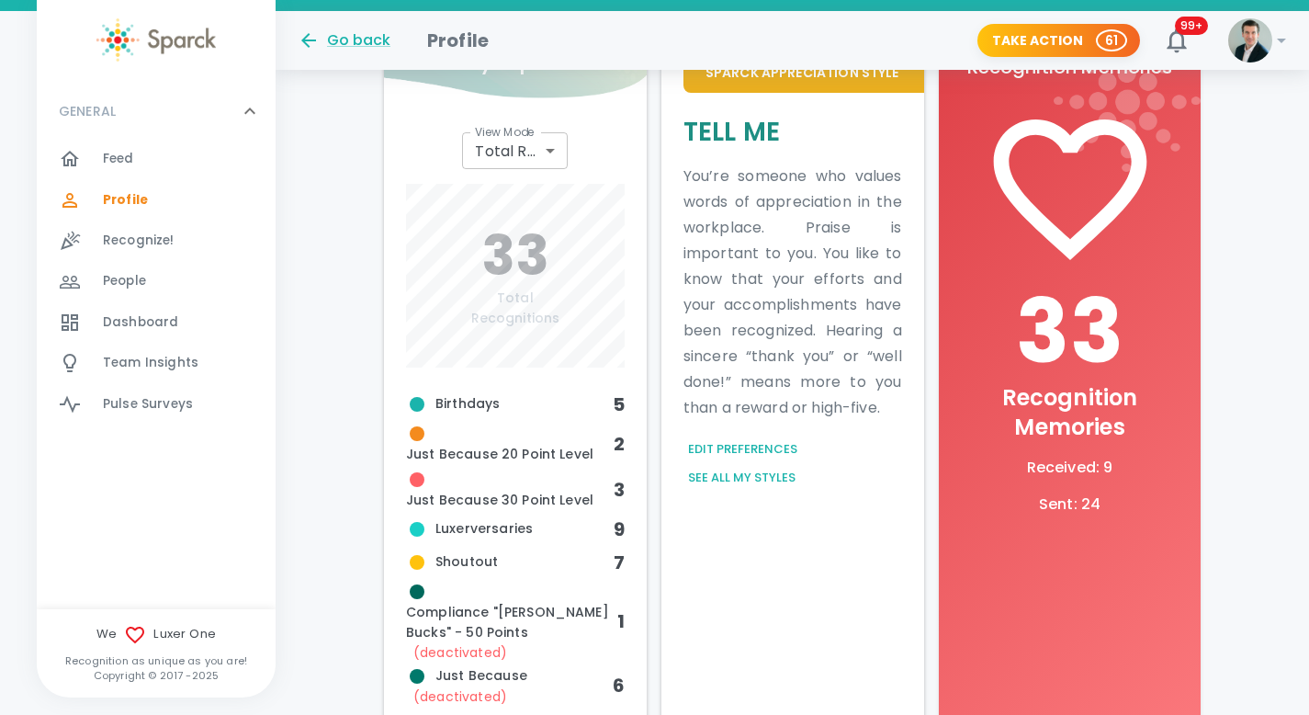
click at [119, 239] on span "Recognize!" at bounding box center [139, 241] width 72 height 18
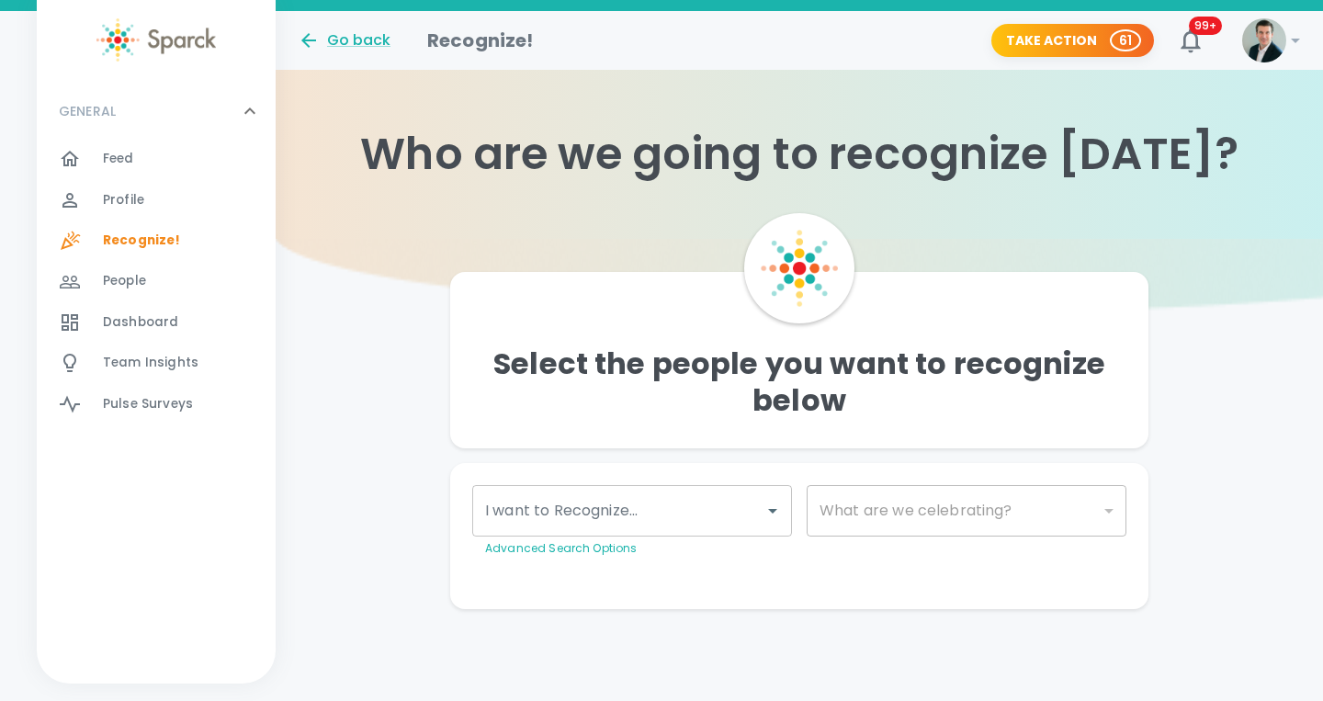
click at [674, 523] on input "I want to Recognize..." at bounding box center [619, 510] width 276 height 35
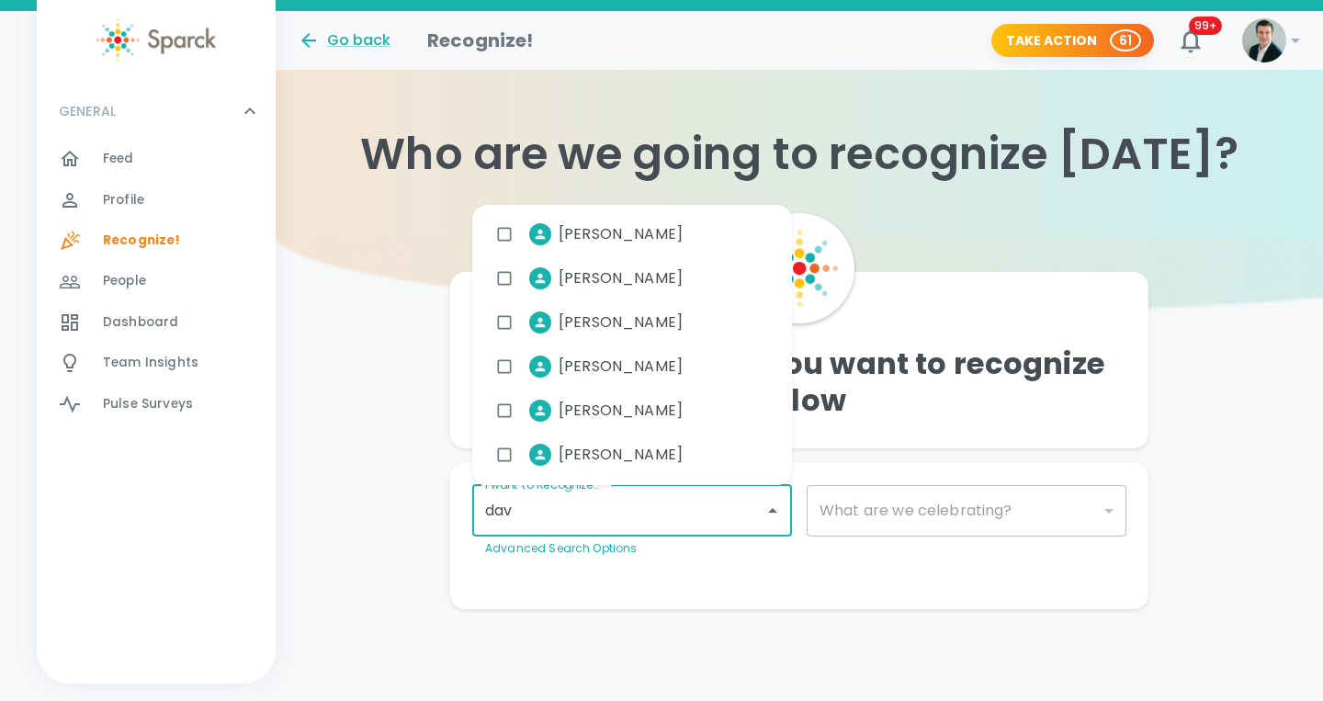
type input "davi"
click at [605, 267] on span "[PERSON_NAME]" at bounding box center [621, 278] width 124 height 22
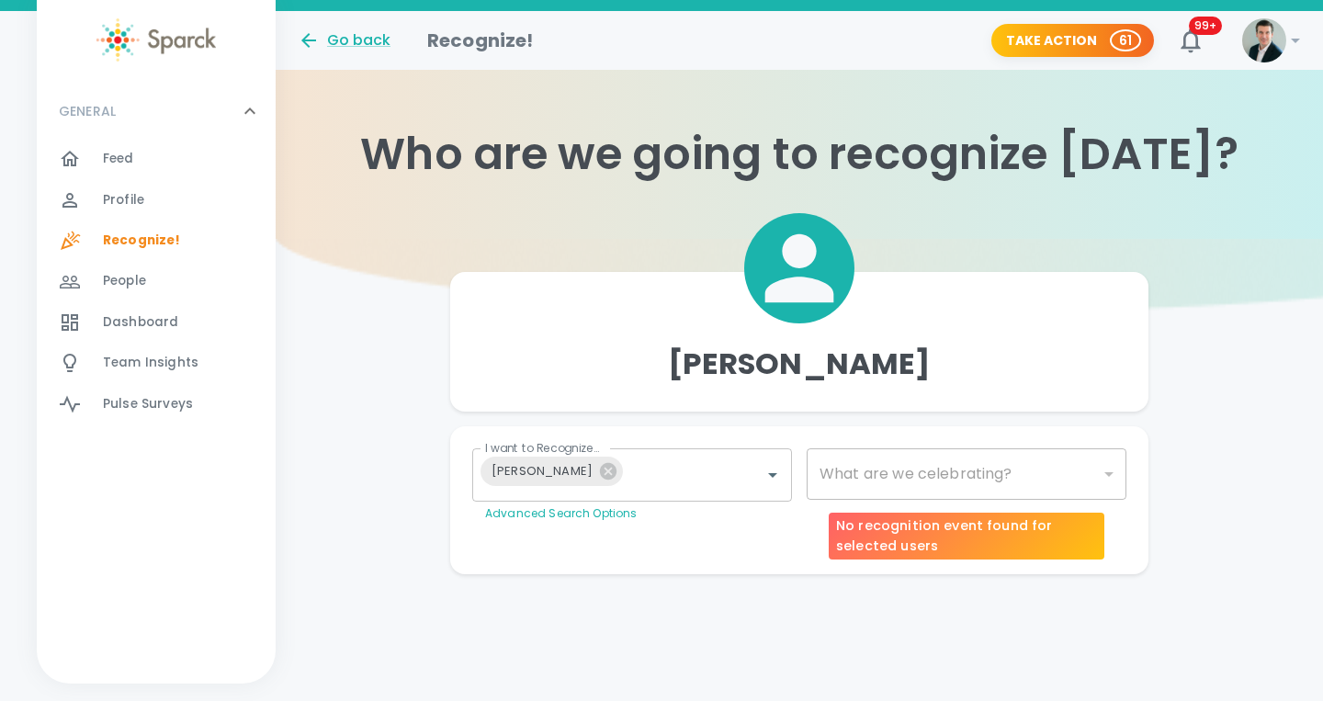
click at [900, 470] on div "​" at bounding box center [967, 473] width 320 height 51
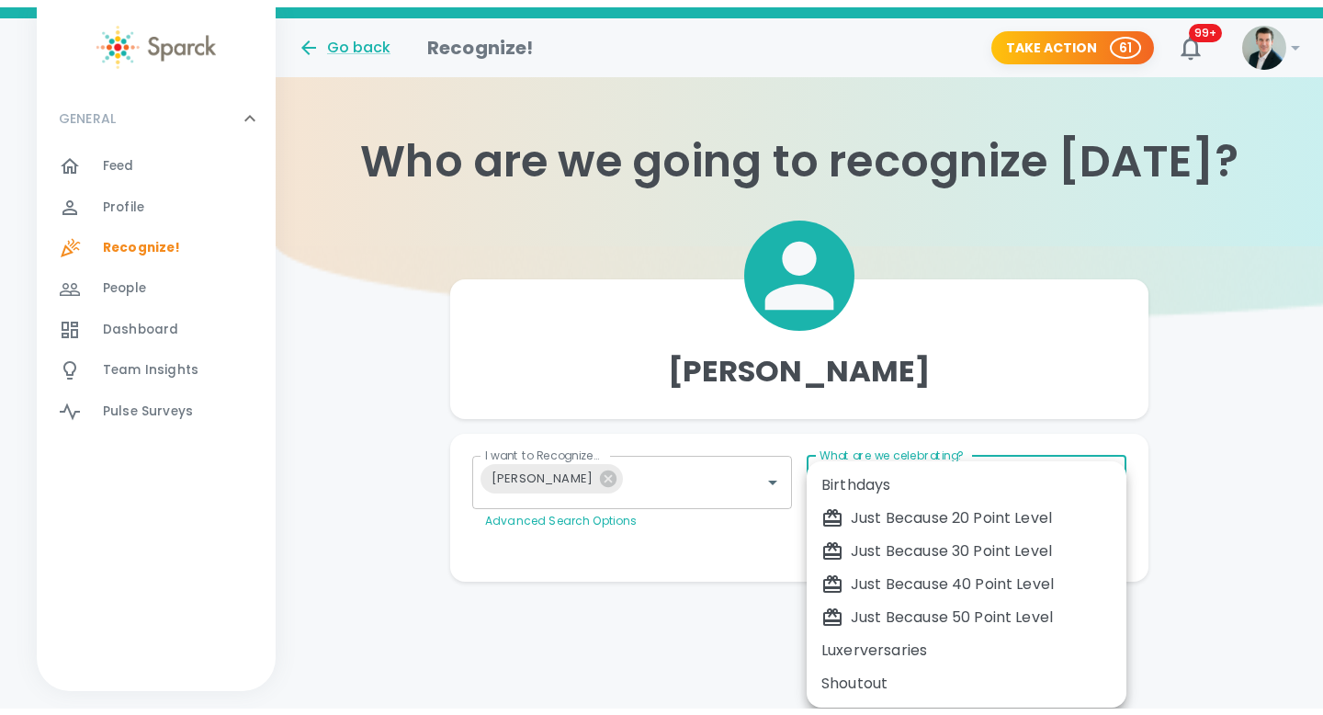
drag, startPoint x: 1094, startPoint y: 463, endPoint x: 1092, endPoint y: 475, distance: 12.3
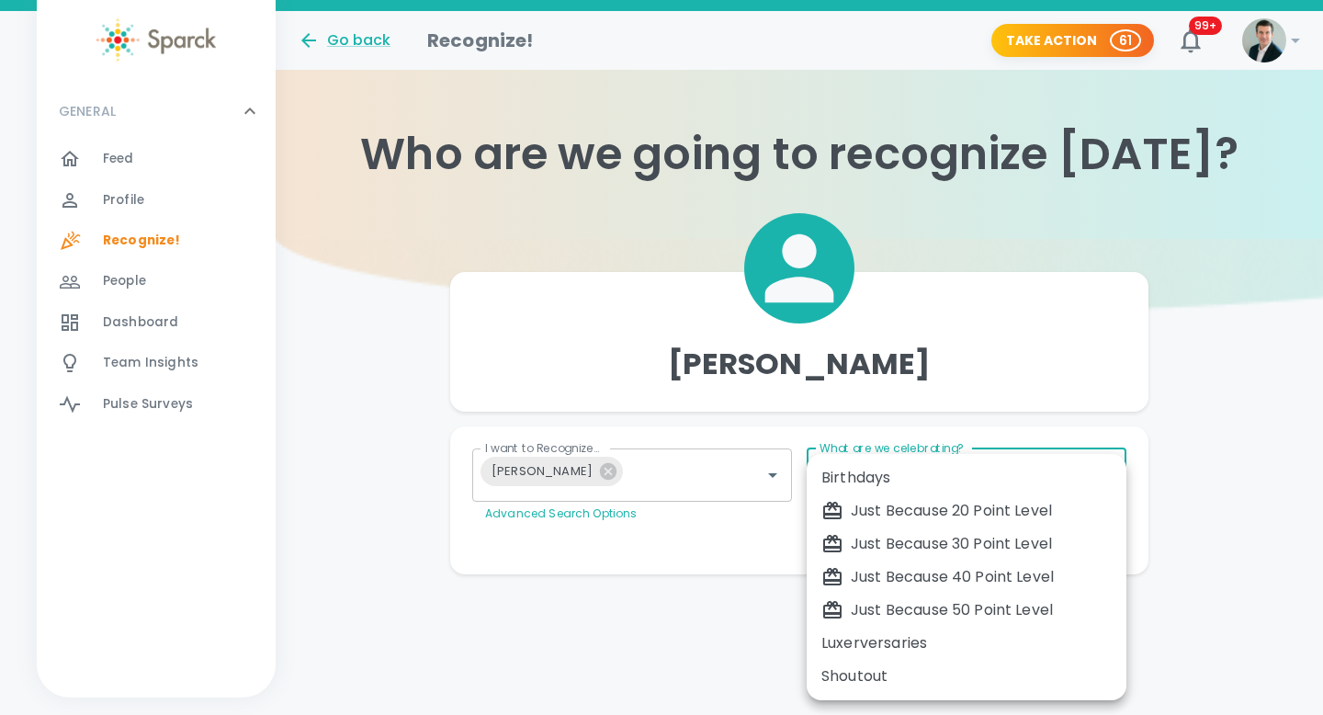
click at [1095, 470] on body "Skip Navigation Go back Recognize! Take Action 61 99+ ! GENERAL 0 Feed 0 Profil…" at bounding box center [661, 324] width 1323 height 648
click at [943, 545] on div "Just Because 30 Point Level" at bounding box center [966, 544] width 290 height 22
type input "1696"
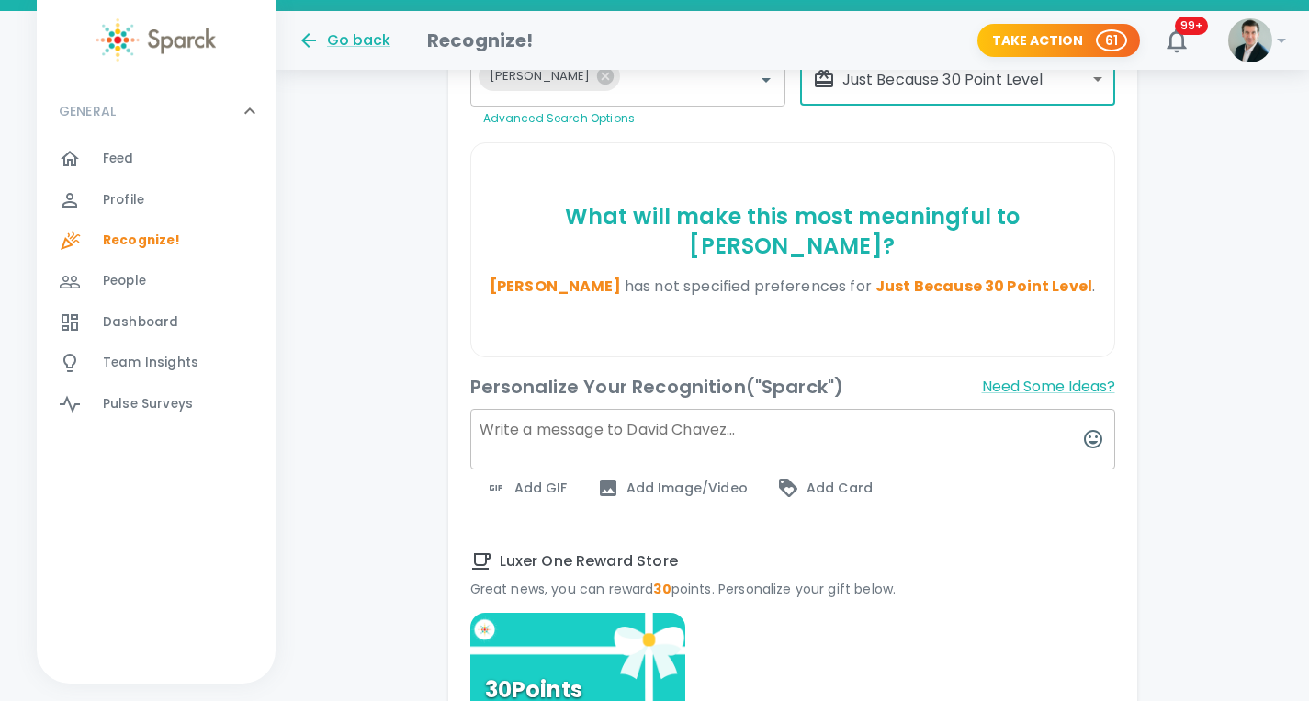
scroll to position [619, 0]
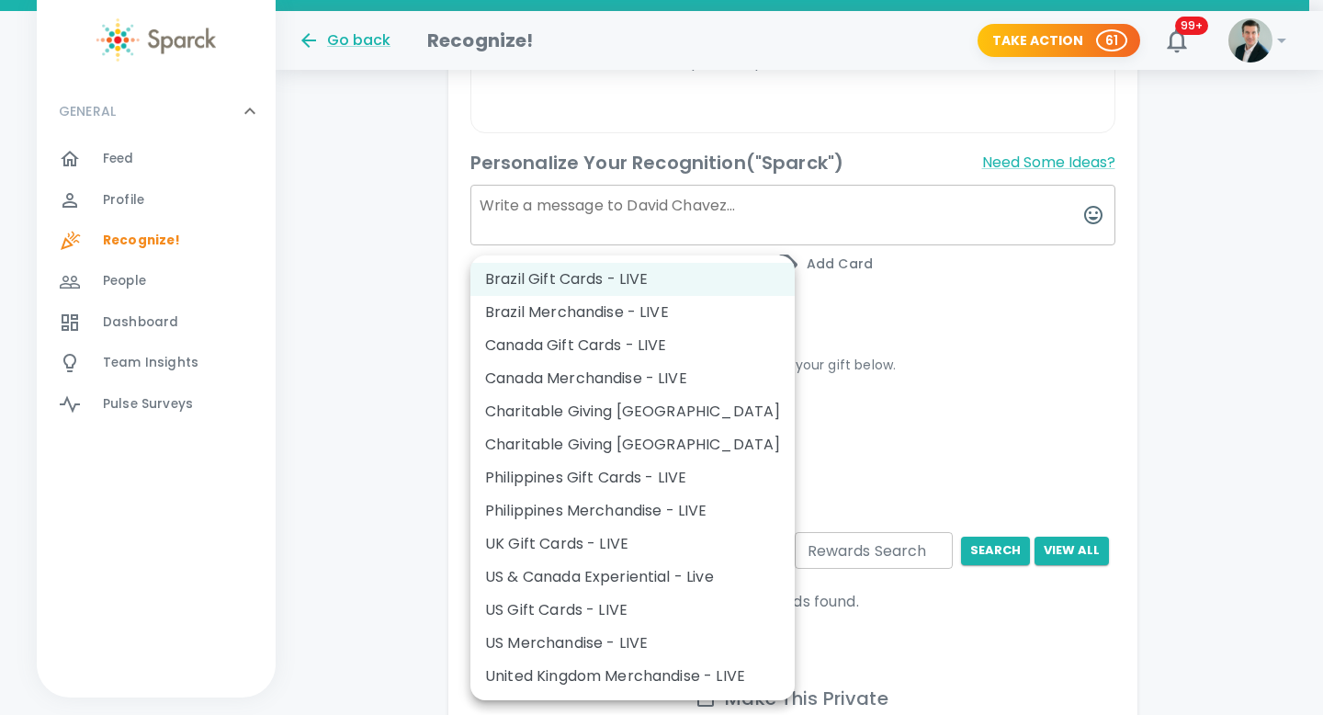
click at [775, 517] on body "Skip Navigation Go back Recognize! Take Action 61 99+ ! GENERAL 0 Feed 0 Profil…" at bounding box center [661, 135] width 1323 height 1508
click at [649, 441] on li "Charitable Giving [GEOGRAPHIC_DATA]" at bounding box center [632, 444] width 324 height 33
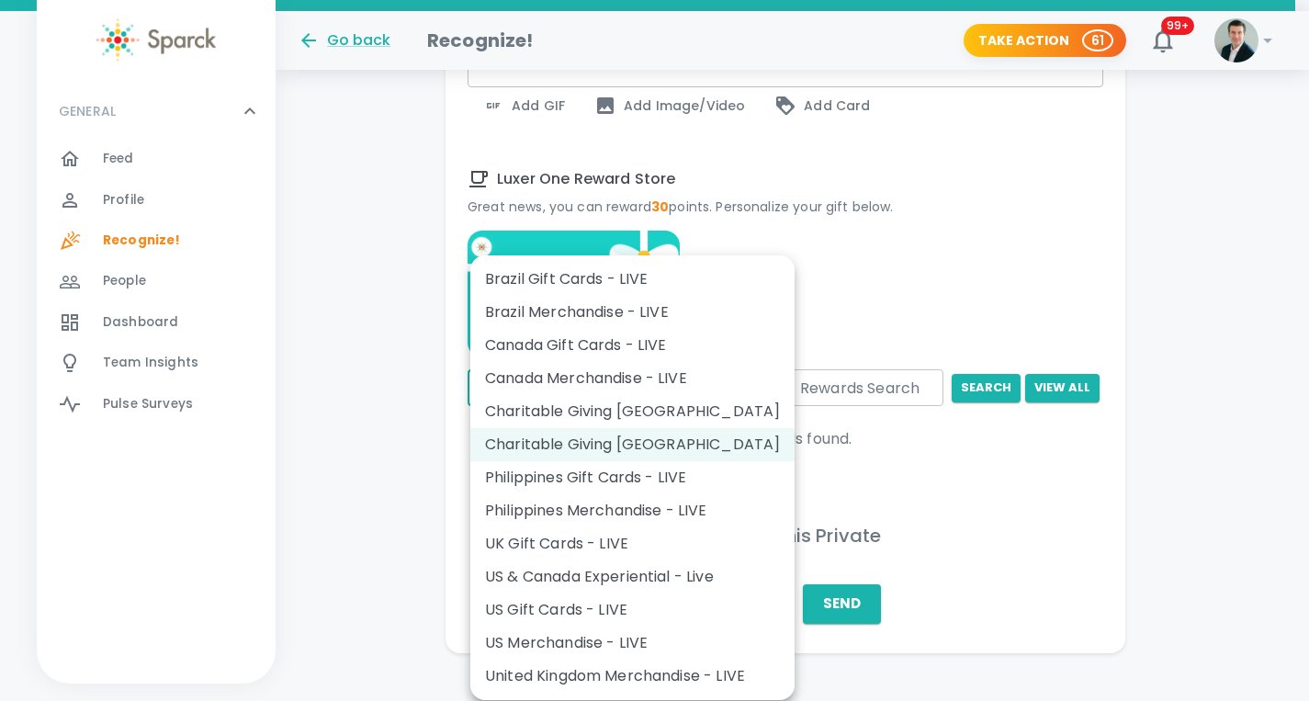
scroll to position [764, 0]
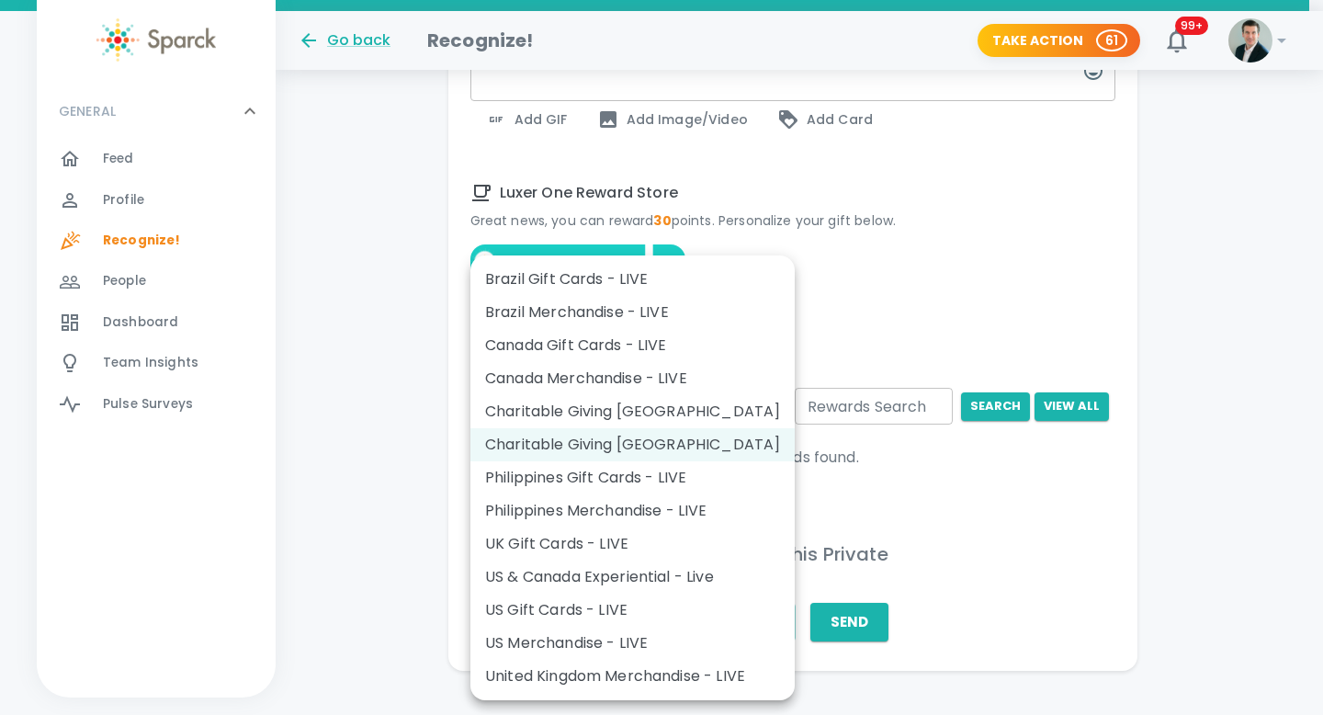
click at [648, 613] on li "US Gift Cards - LIVE" at bounding box center [632, 610] width 324 height 33
type input "877"
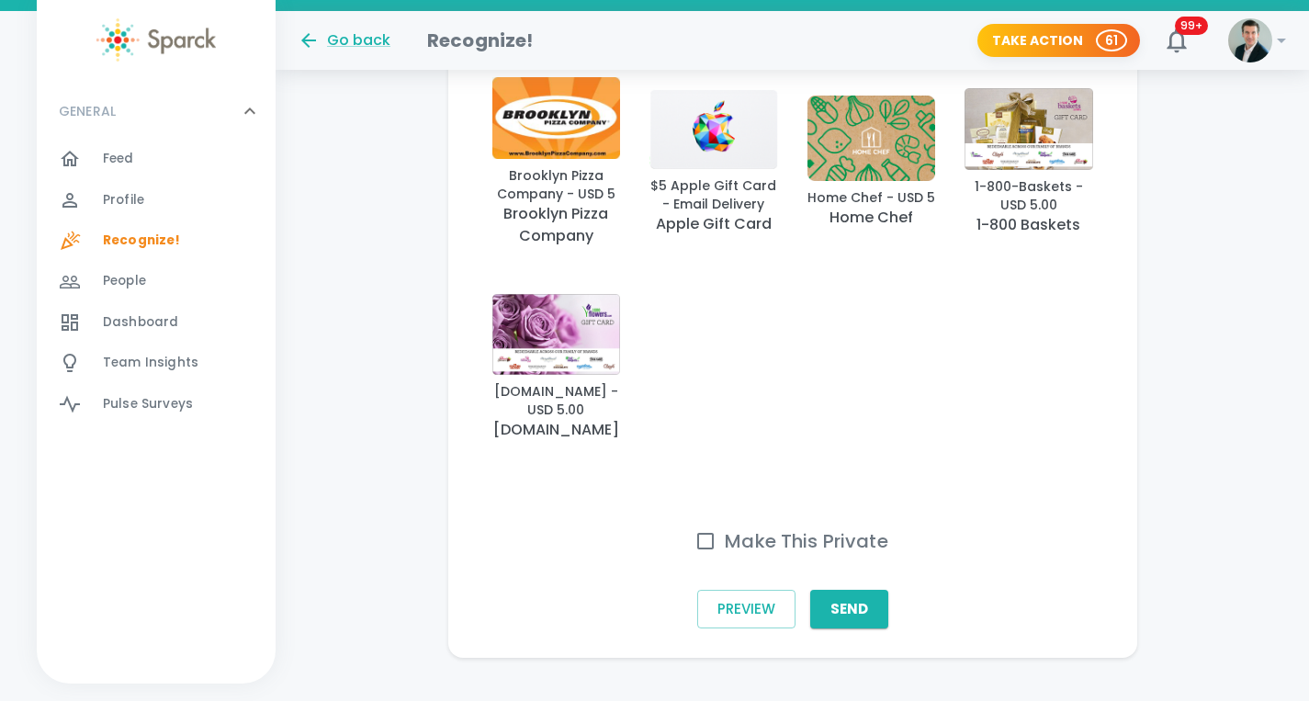
scroll to position [1137, 0]
click at [710, 521] on input "Make This Private" at bounding box center [705, 540] width 39 height 39
checkbox input "true"
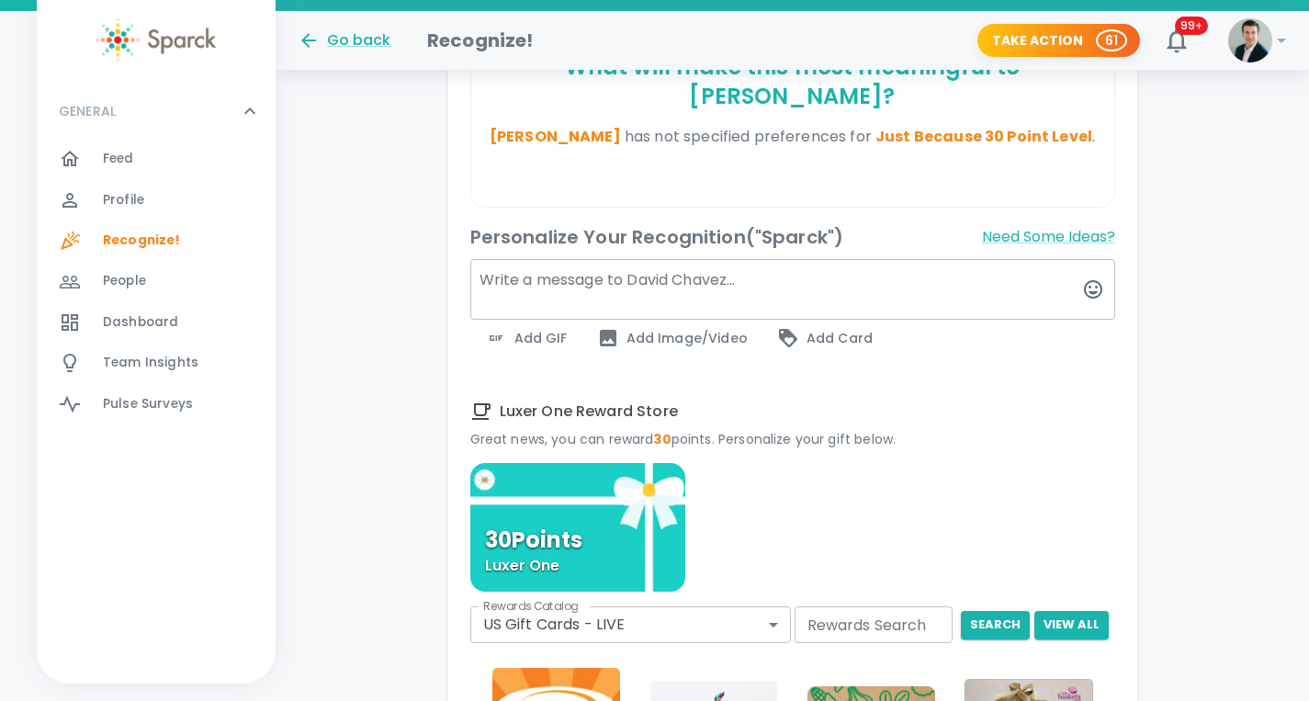
scroll to position [538, 0]
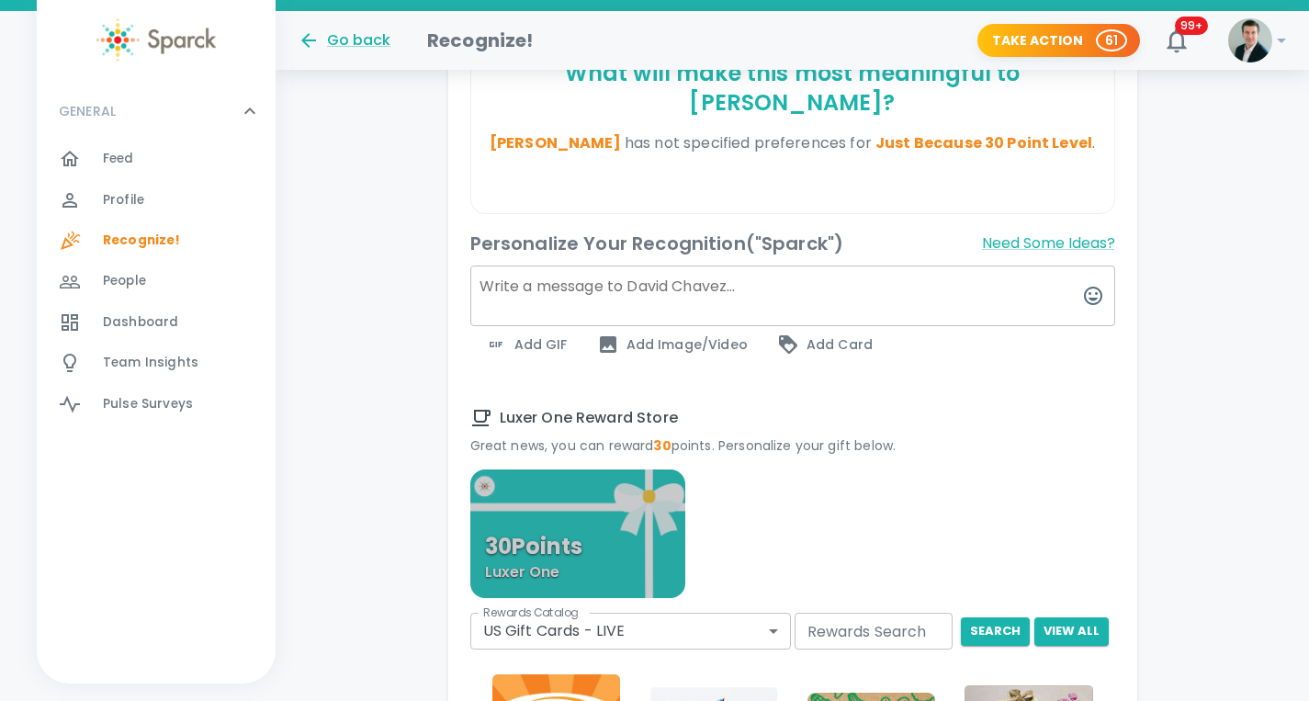
click at [609, 481] on div "30 Points Luxer One" at bounding box center [577, 534] width 215 height 129
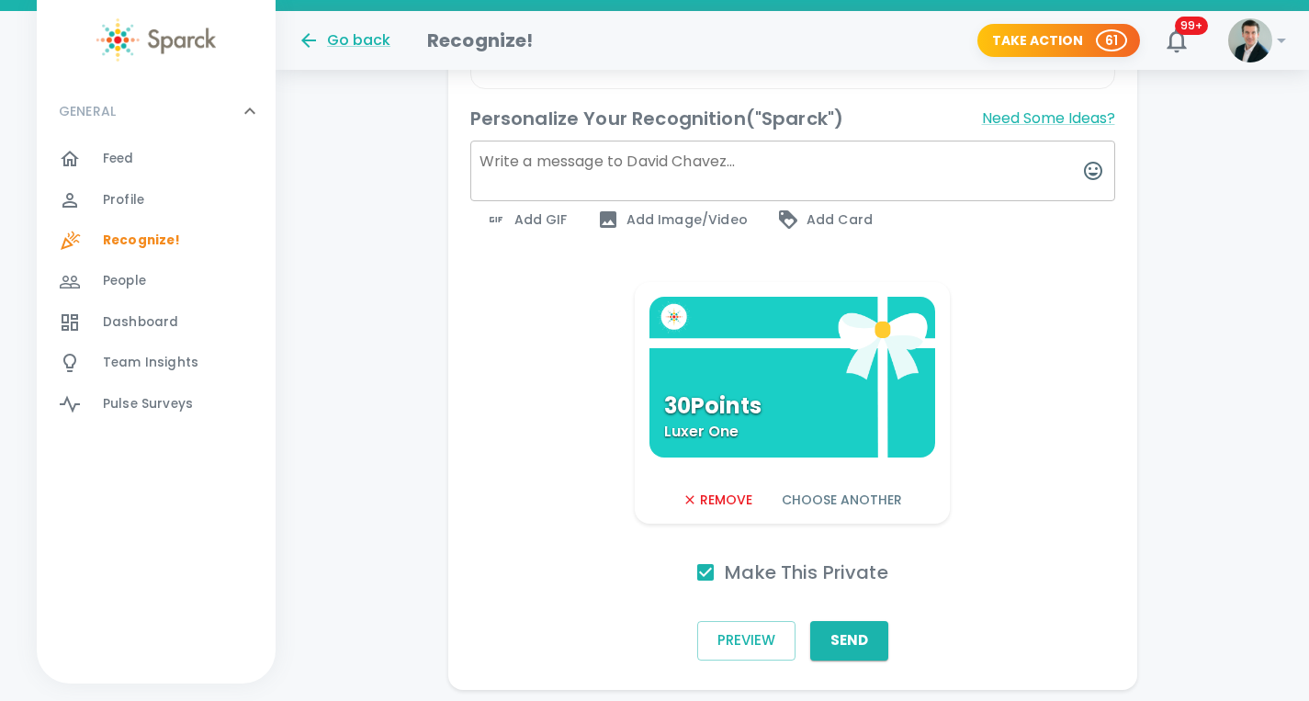
scroll to position [696, 0]
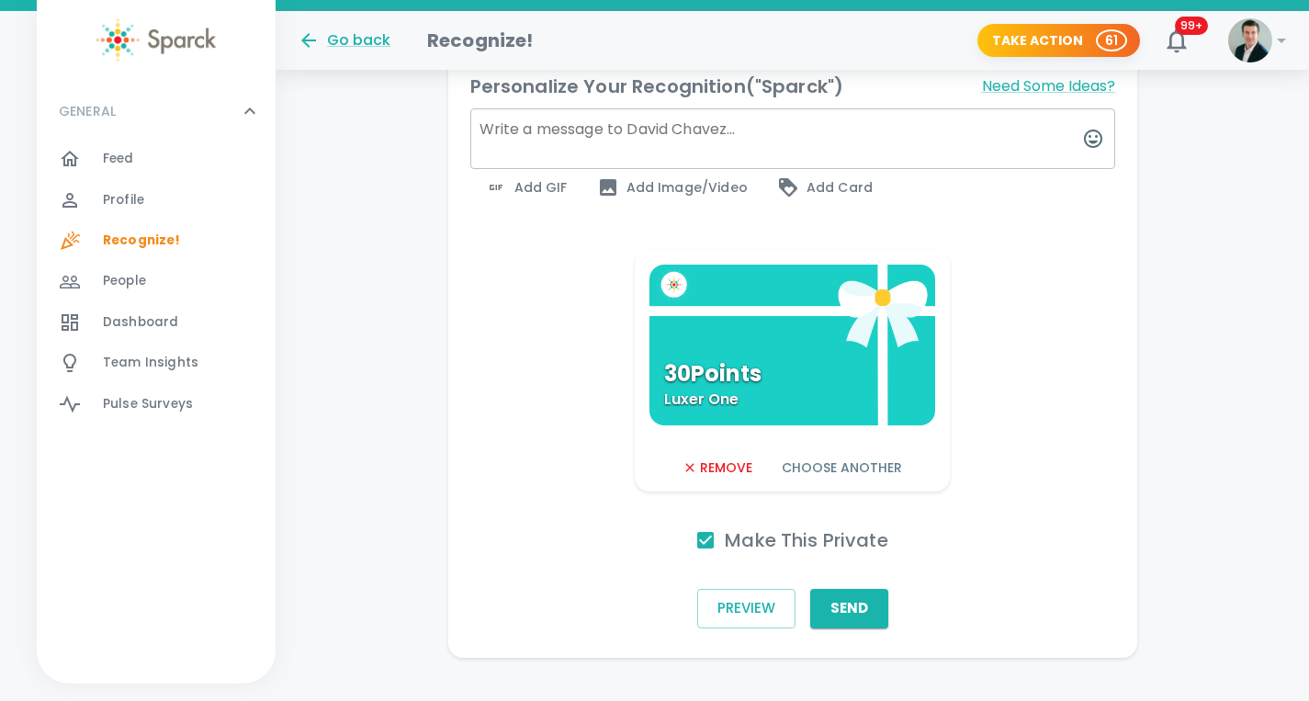
click at [816, 451] on button "Choose Another" at bounding box center [842, 468] width 135 height 34
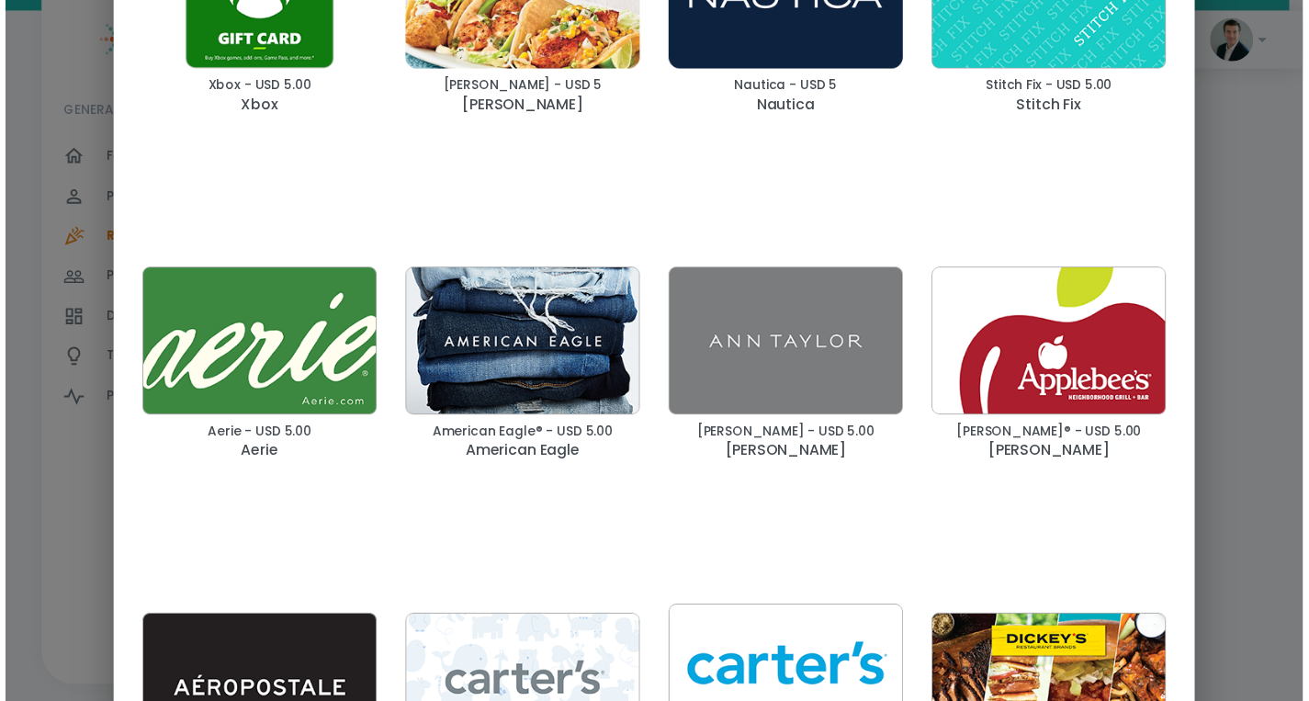
scroll to position [4170, 0]
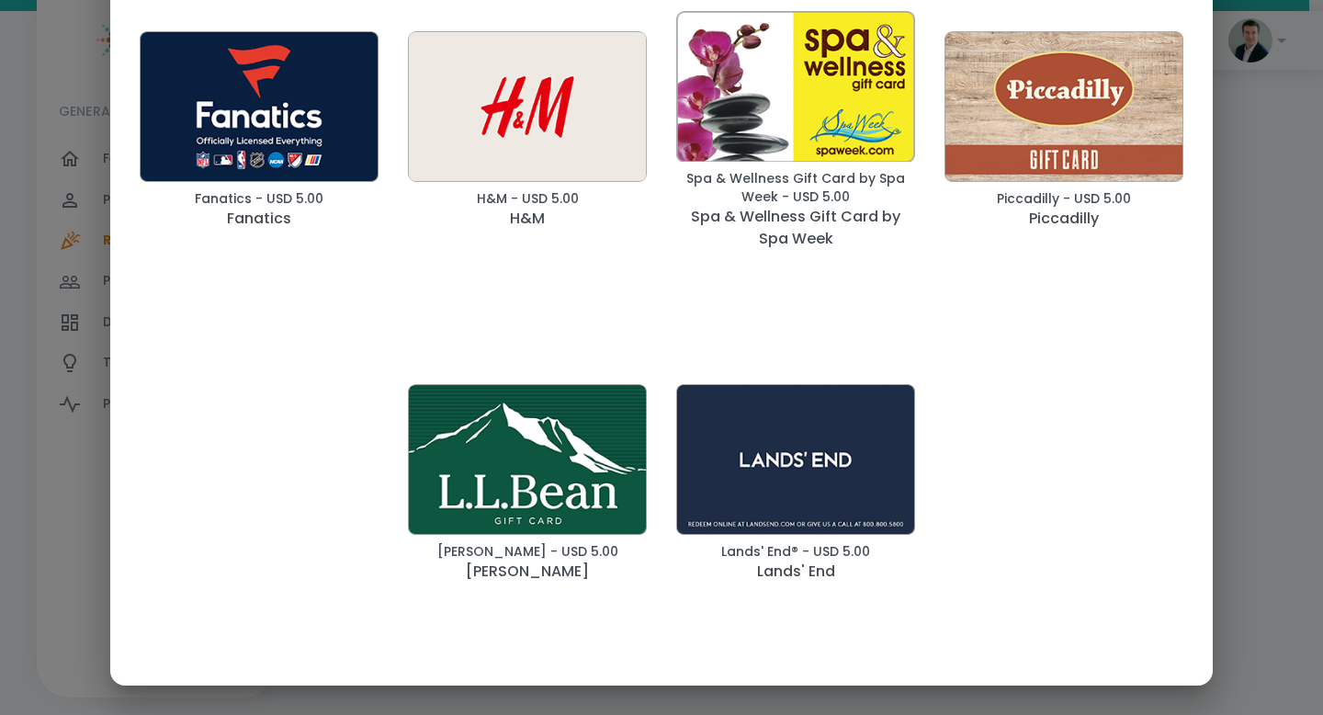
click at [1218, 150] on div "Luxer One Reward Store Rewards Search Rewards Search Want more options? Find th…" at bounding box center [661, 357] width 1323 height 715
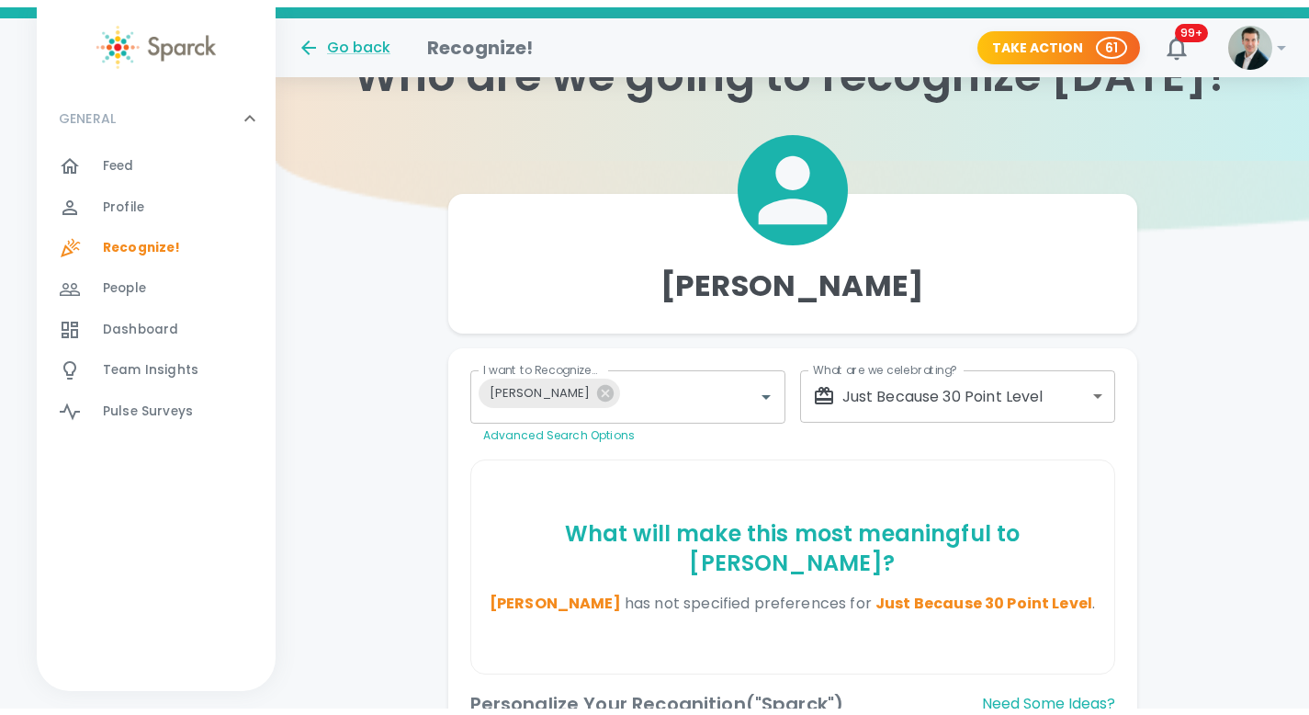
scroll to position [0, 0]
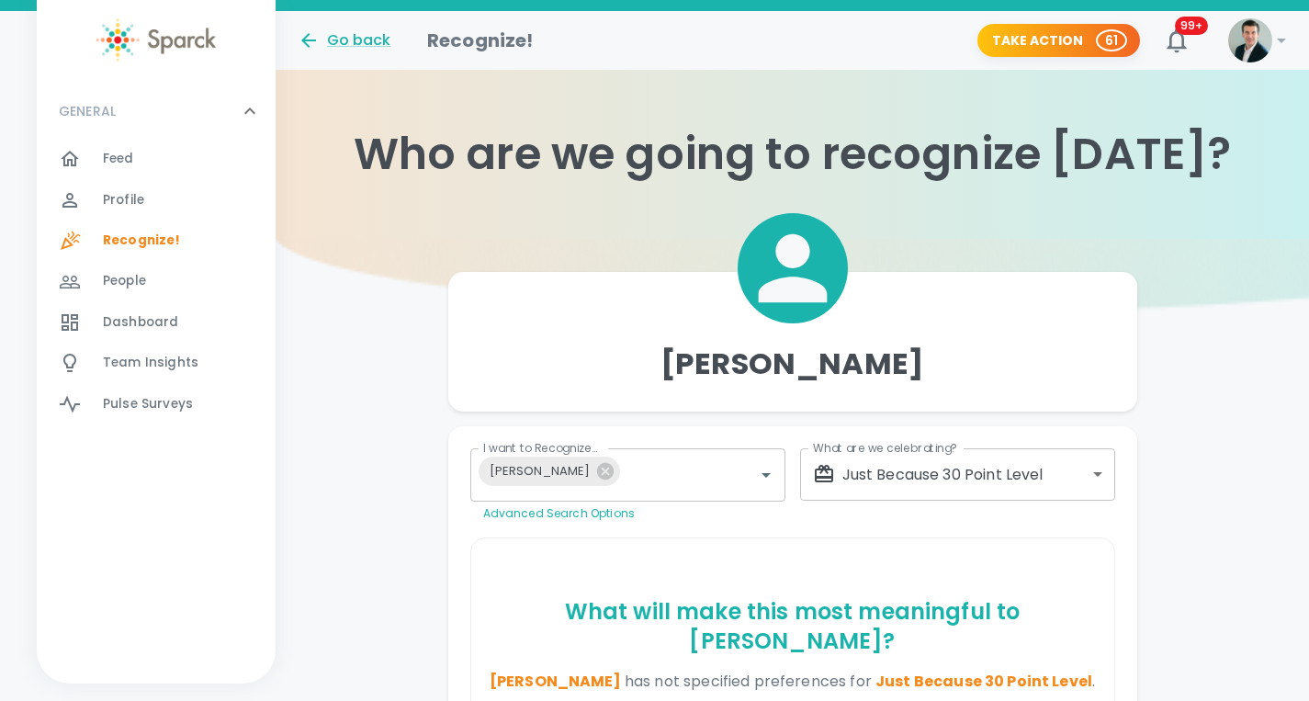
click at [111, 196] on span "Profile" at bounding box center [123, 200] width 41 height 18
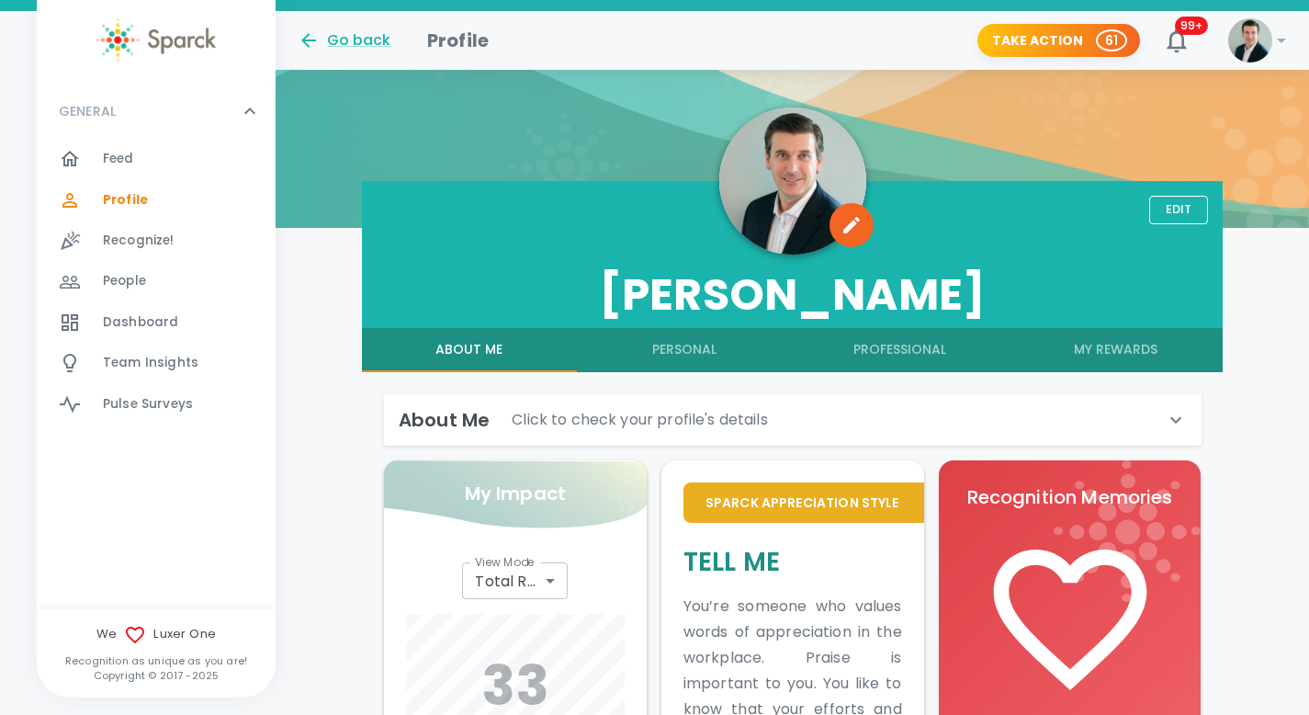
scroll to position [290, 0]
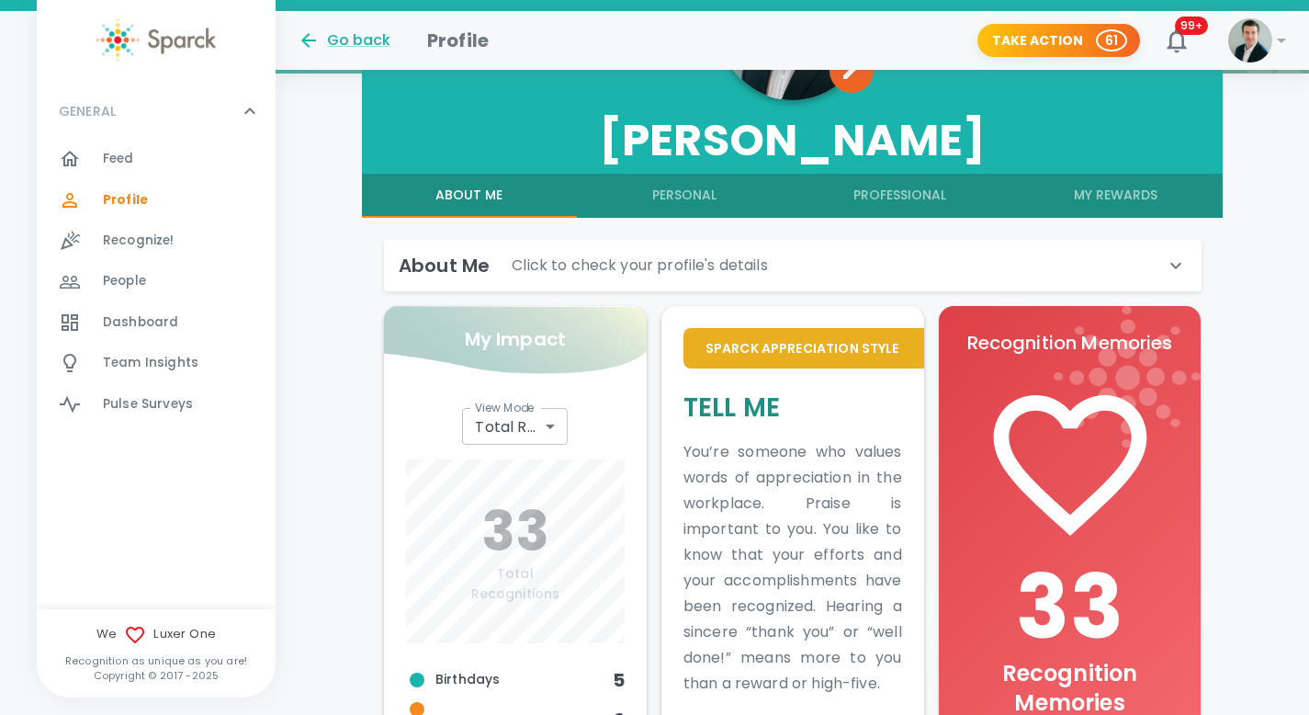
click at [1147, 196] on button "My Rewards" at bounding box center [1115, 196] width 215 height 44
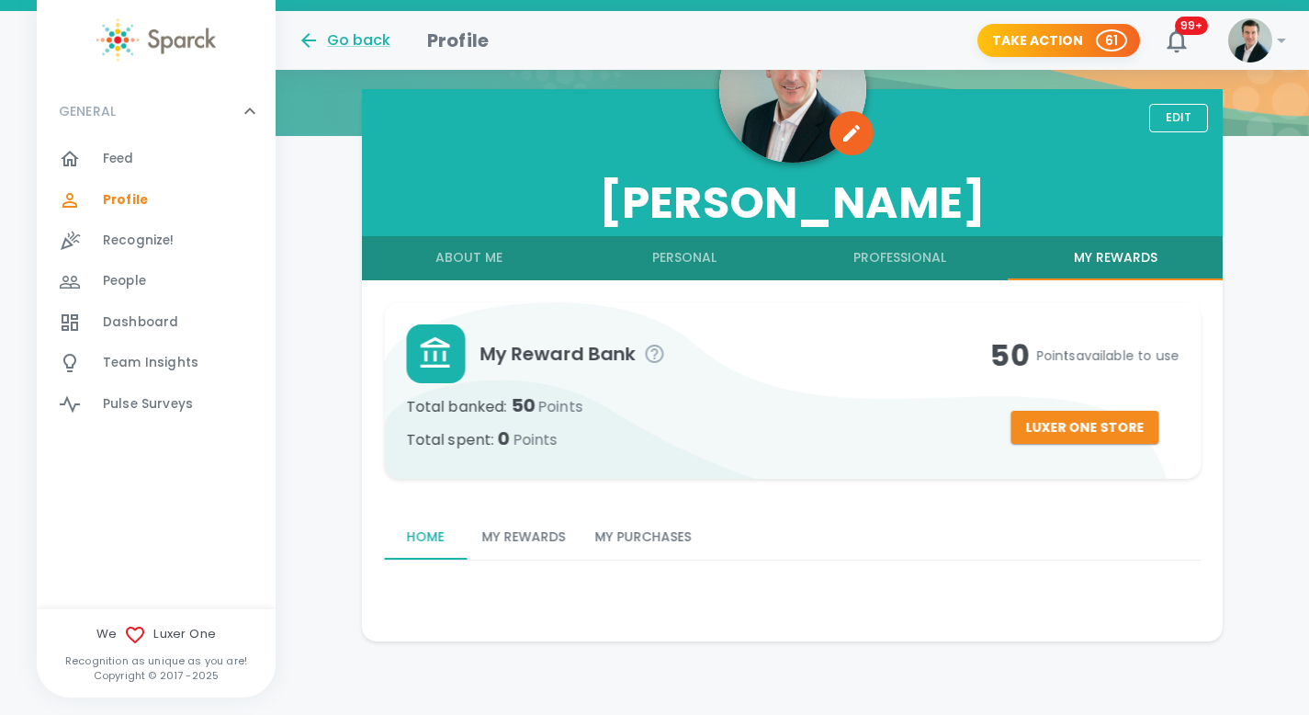
scroll to position [228, 0]
click at [888, 260] on button "Professional" at bounding box center [900, 258] width 215 height 44
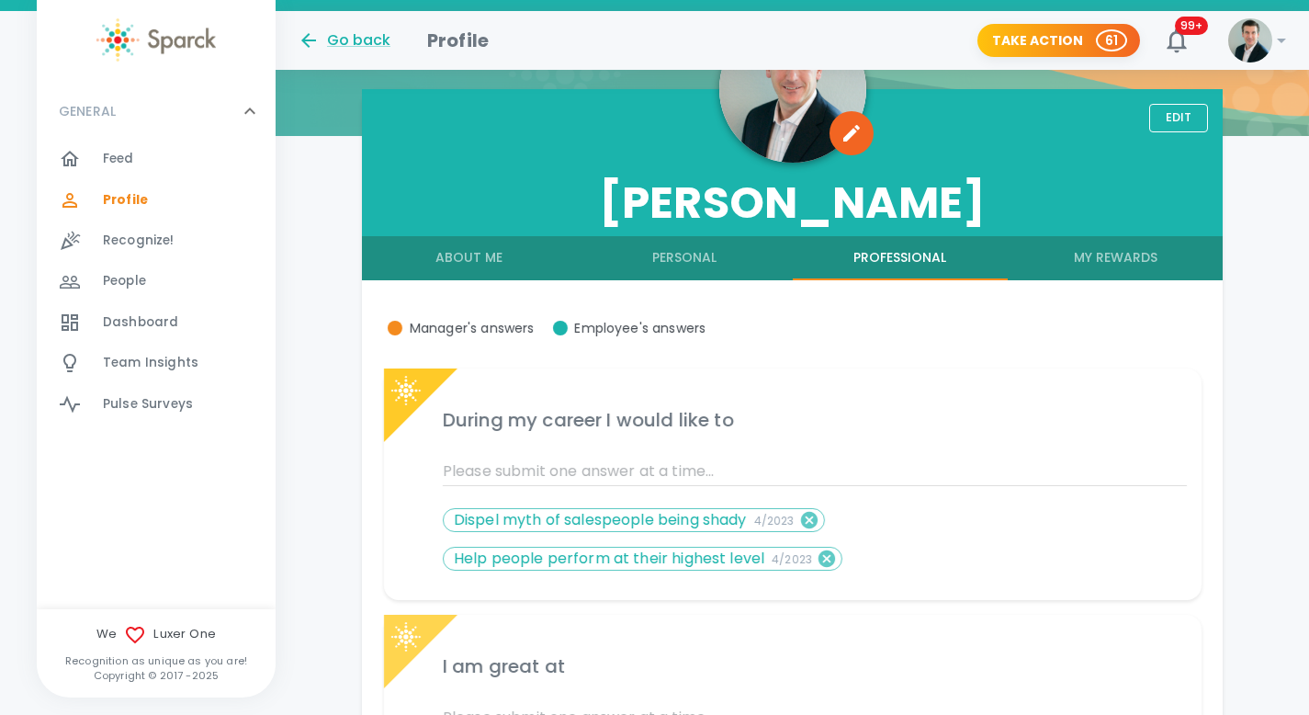
click at [684, 265] on button "Personal" at bounding box center [684, 258] width 215 height 44
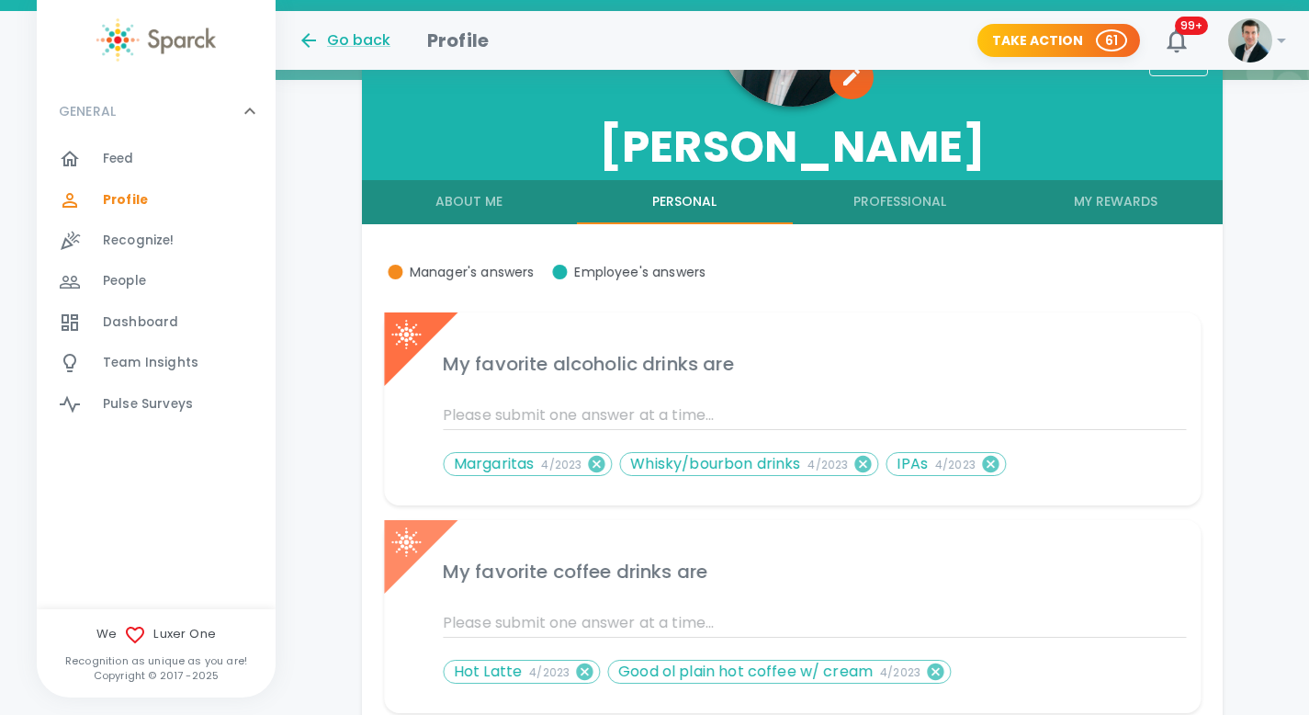
scroll to position [108, 0]
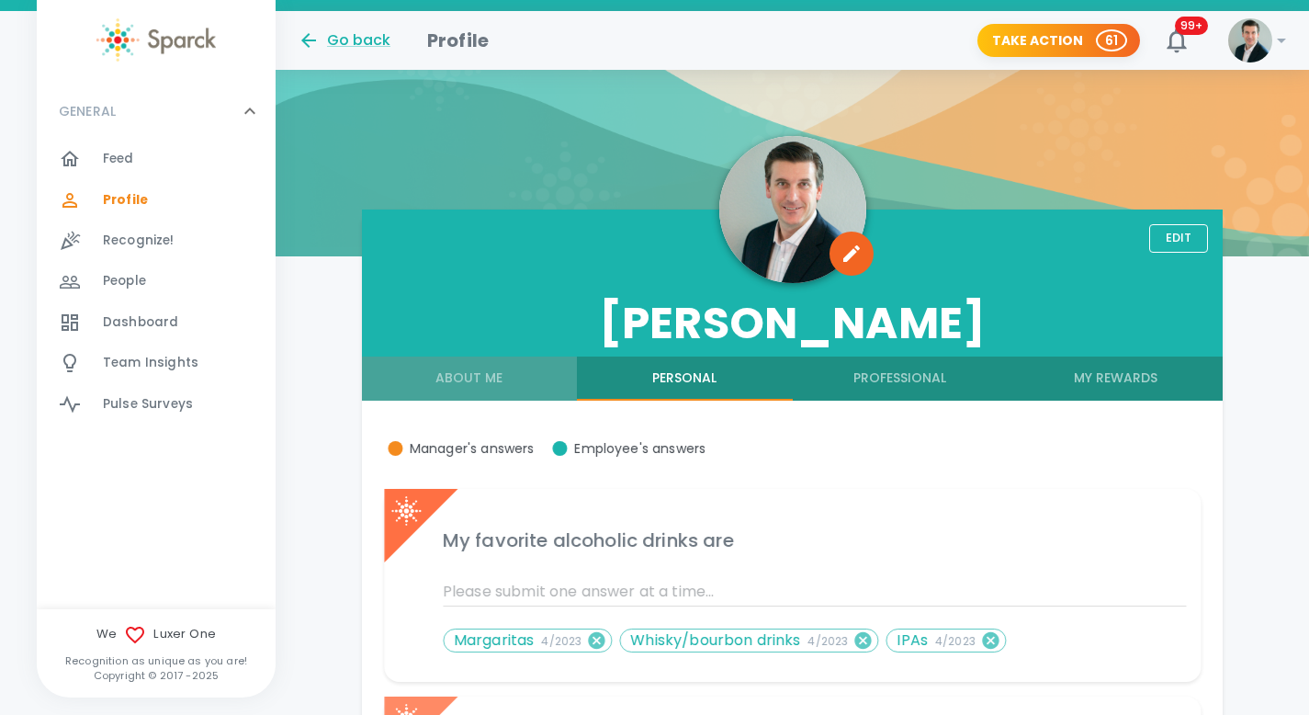
click at [462, 385] on button "About Me" at bounding box center [469, 379] width 215 height 44
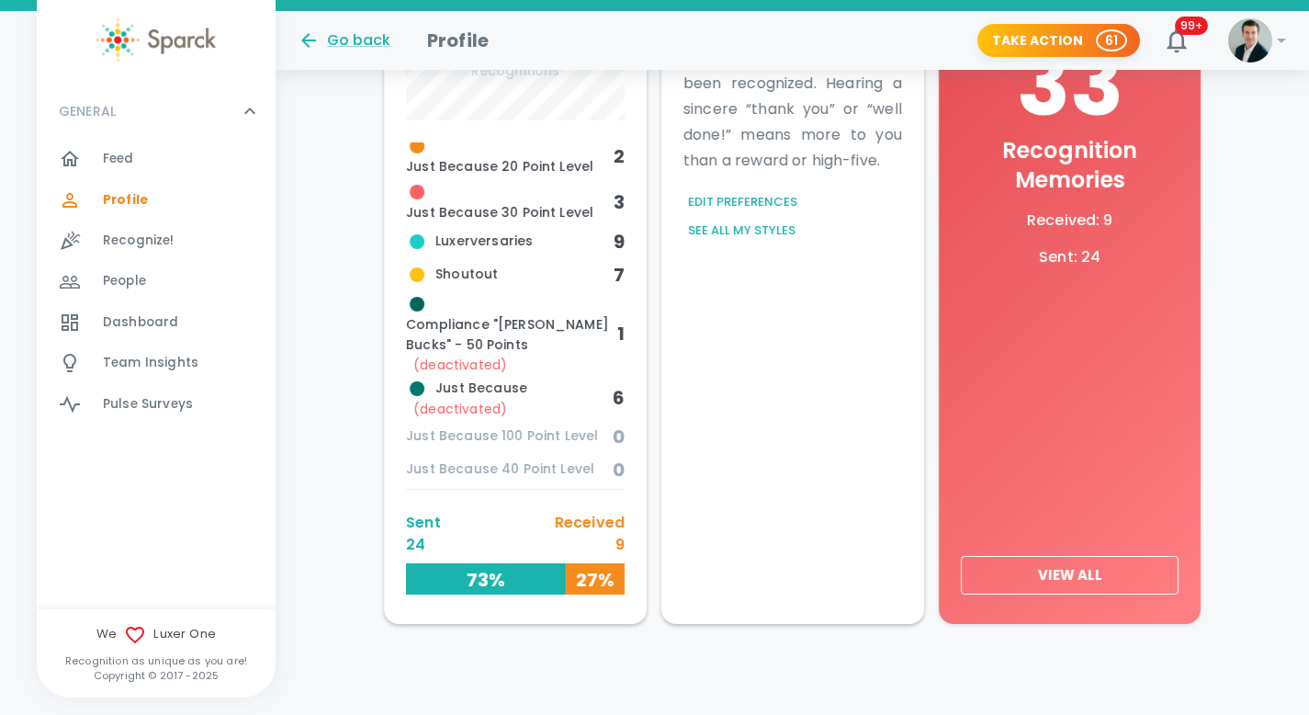
scroll to position [40, 0]
